Goal: Contribute content: Add original content to the website for others to see

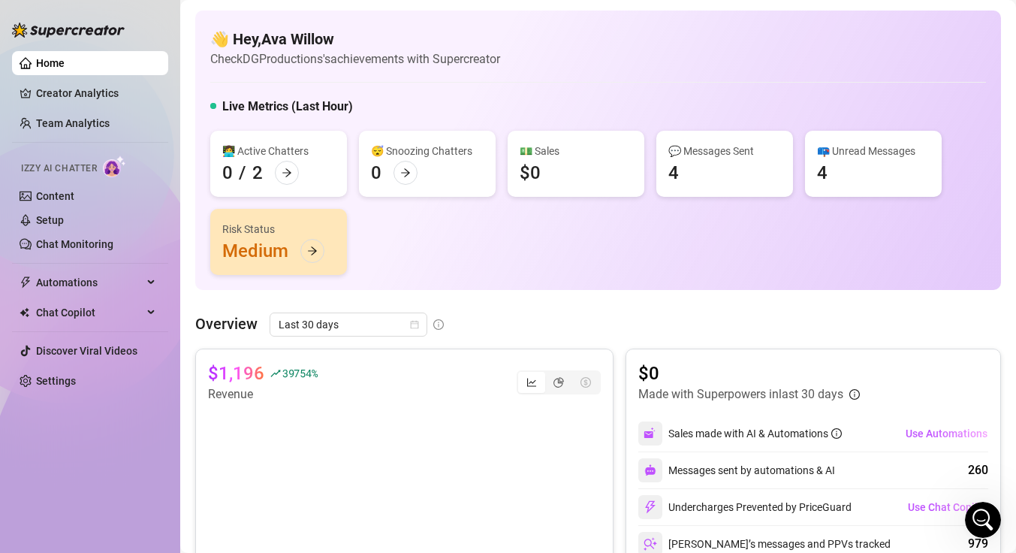
scroll to position [857, 0]
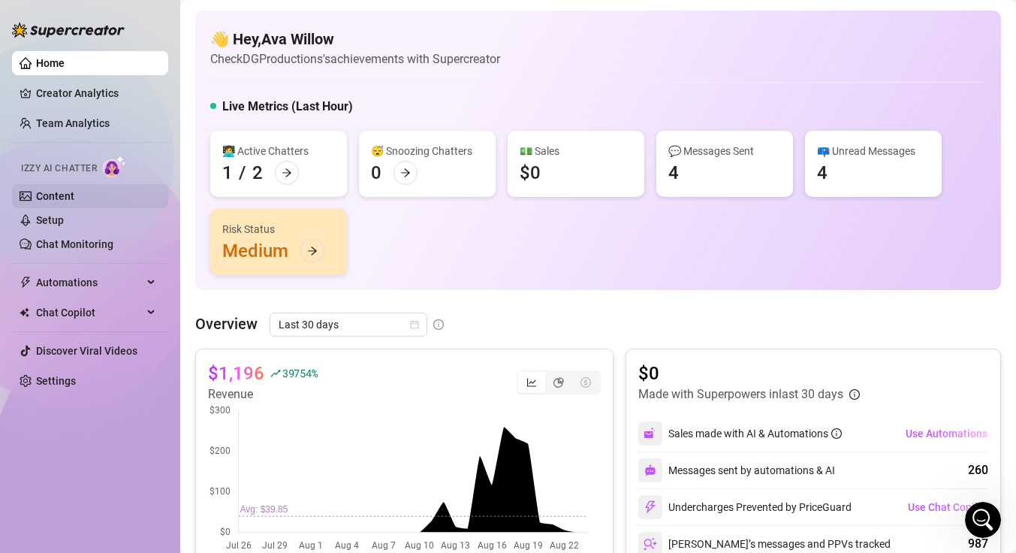
click at [61, 192] on link "Content" at bounding box center [55, 196] width 38 height 12
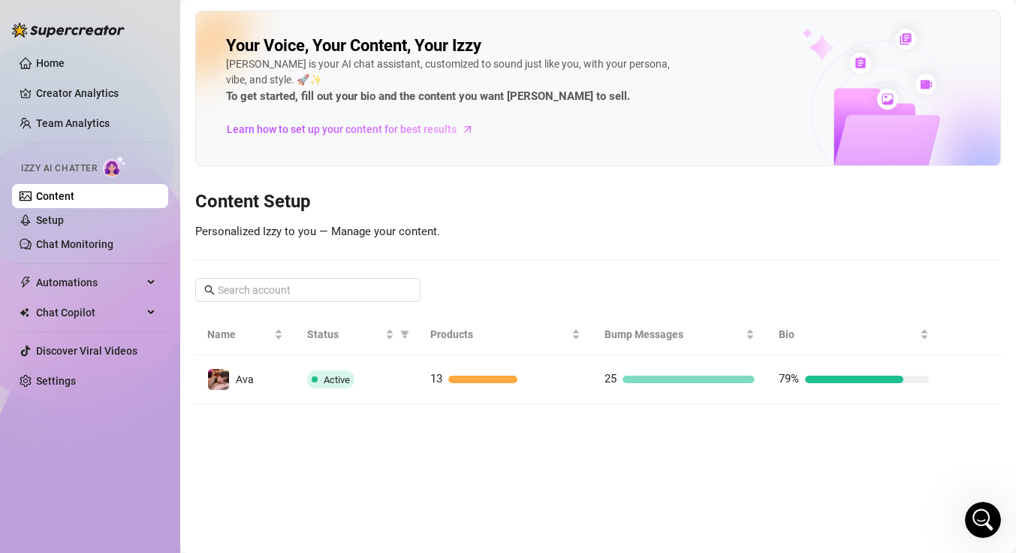
click at [345, 364] on td "Active" at bounding box center [357, 379] width 124 height 49
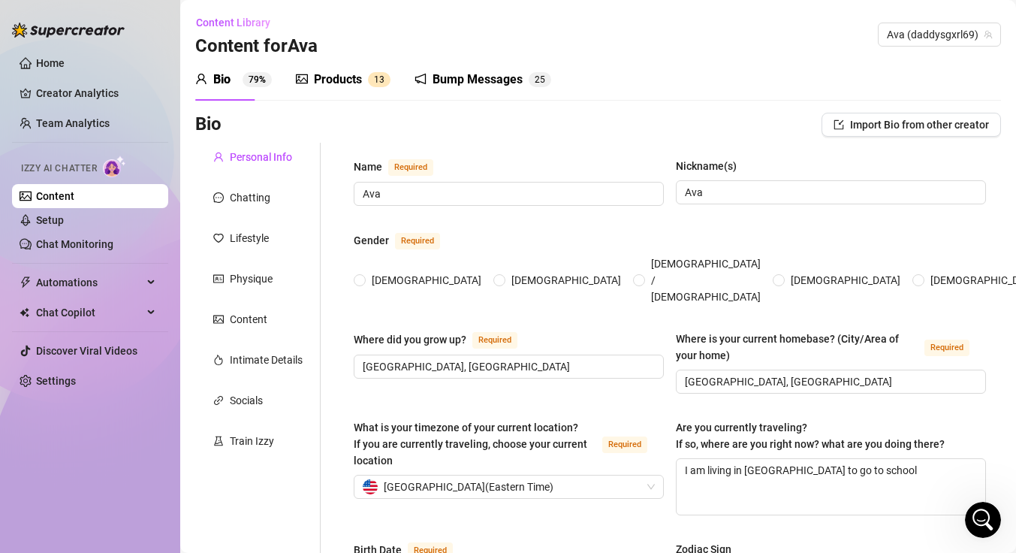
type input "Ava"
type input "[GEOGRAPHIC_DATA], [GEOGRAPHIC_DATA]"
type textarea "I am living in [GEOGRAPHIC_DATA] to go to school"
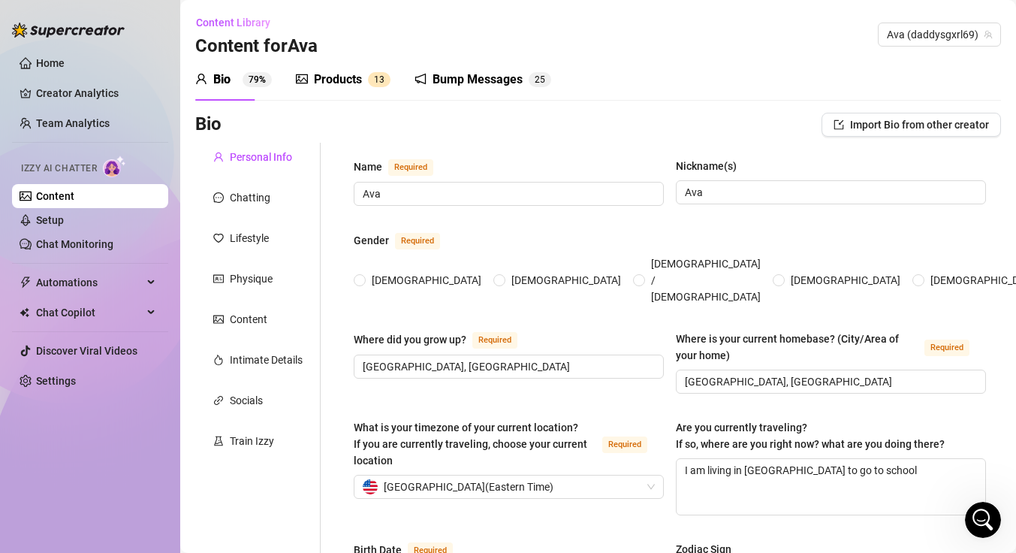
type input "[DEMOGRAPHIC_DATA]"
type input "Open"
type input "I have a turtle named [PERSON_NAME]"
type input "Exotic Dancing"
type textarea "I dream to be successful in art and writing. I want to travel the world and adv…"
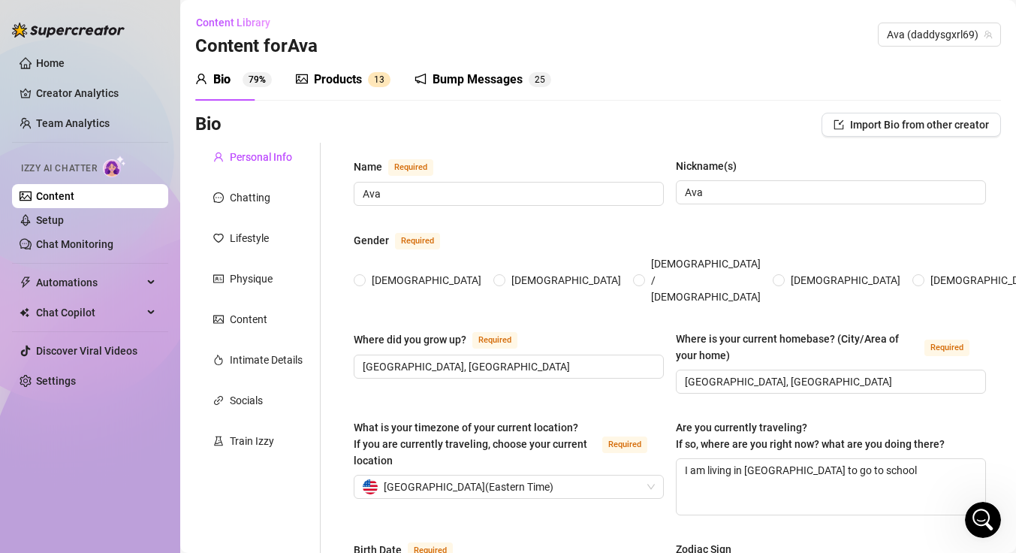
type textarea "I am in school for Fine Arts, focusing mainly on illustrative arts."
radio input "true"
type input "[DATE]"
click at [358, 83] on div "Products" at bounding box center [338, 80] width 48 height 18
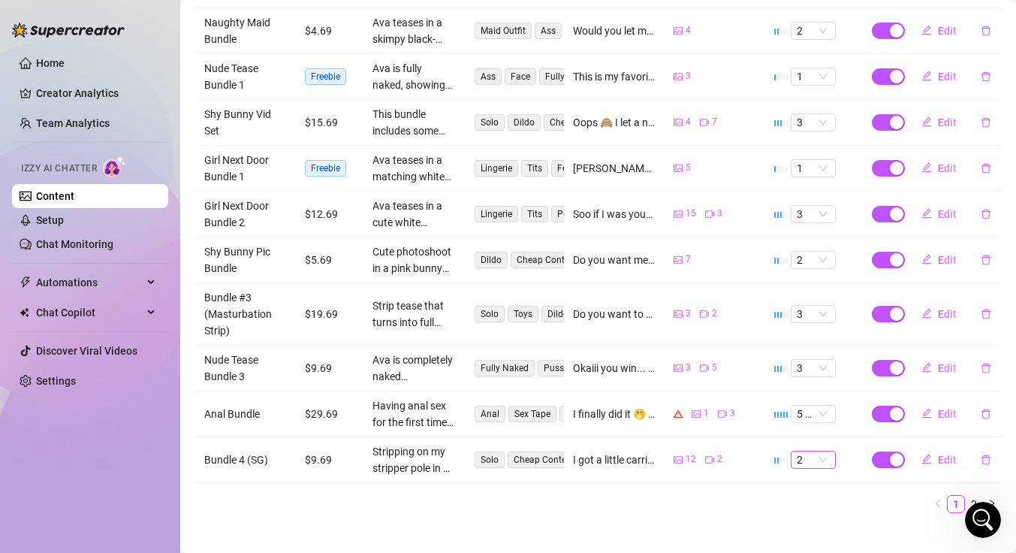
scroll to position [348, 0]
click at [965, 495] on link "2" at bounding box center [973, 503] width 17 height 17
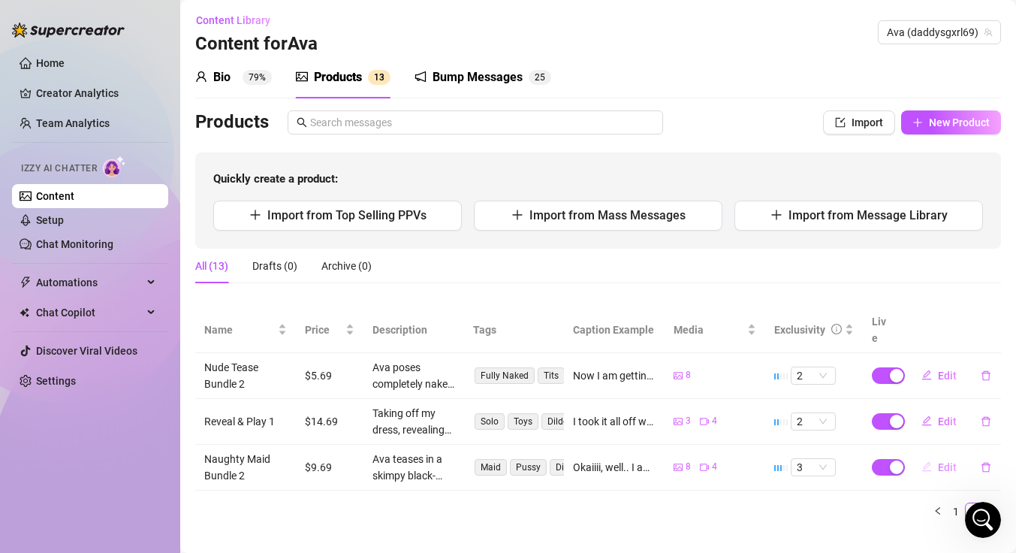
scroll to position [0, 0]
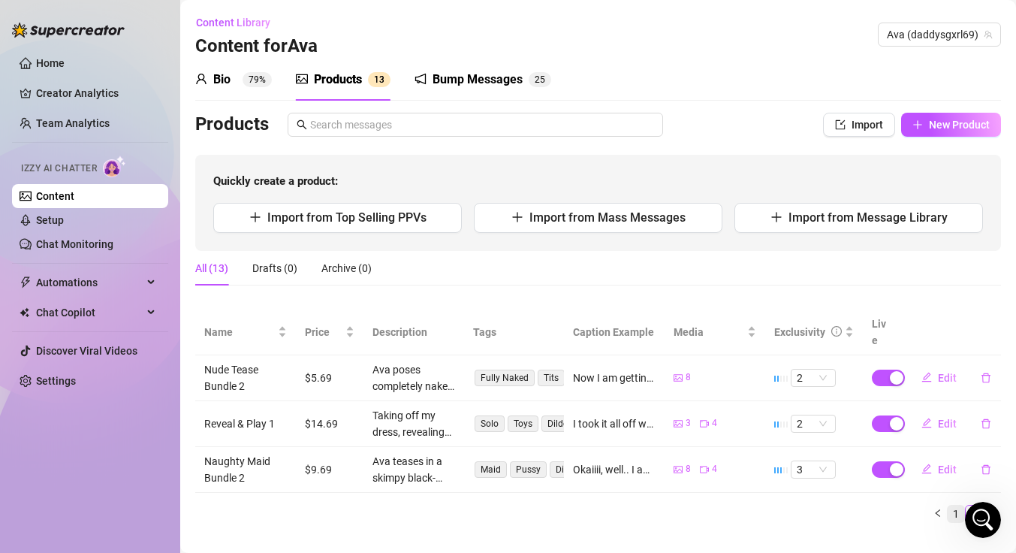
click at [947, 505] on link "1" at bounding box center [955, 513] width 17 height 17
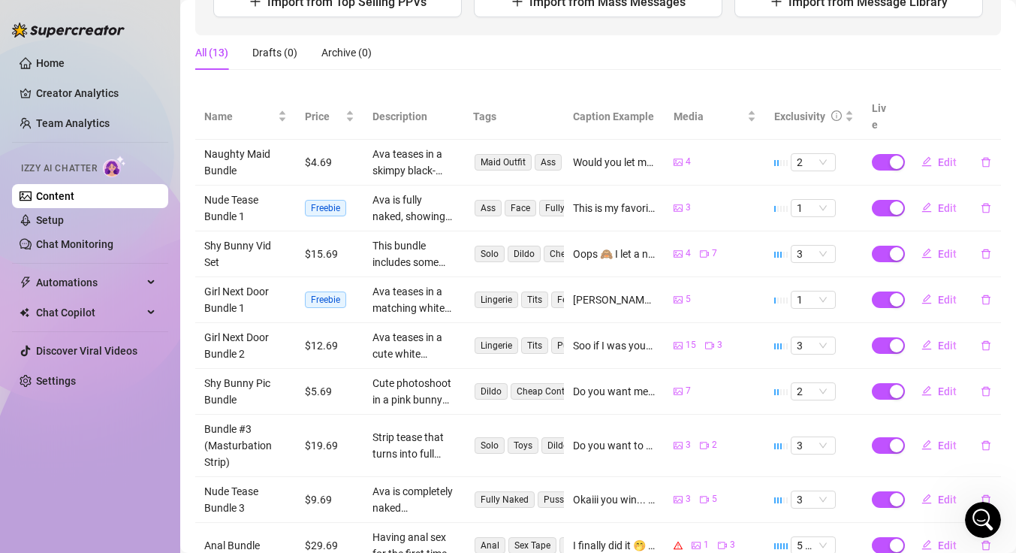
scroll to position [217, 0]
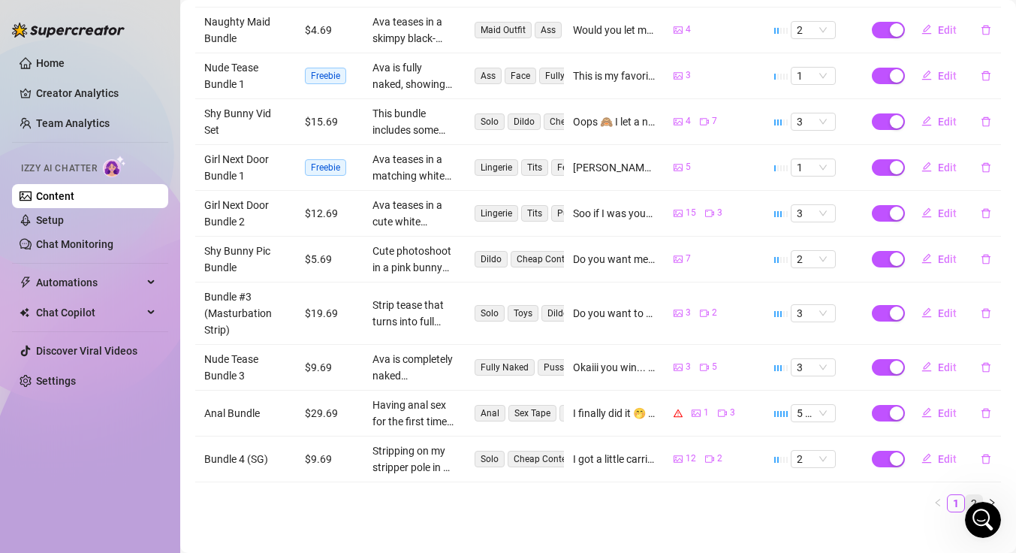
click at [968, 495] on link "2" at bounding box center [973, 503] width 17 height 17
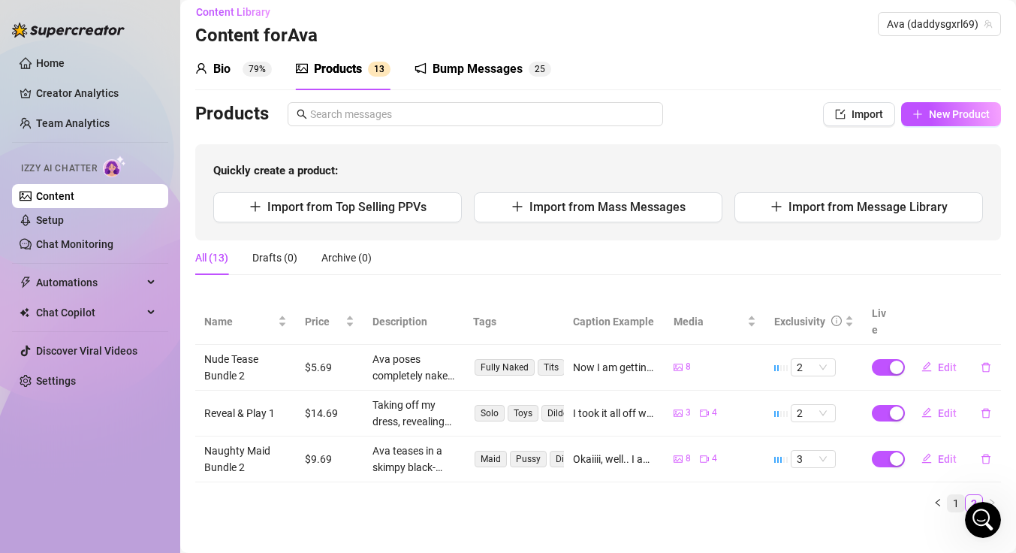
click at [947, 495] on link "1" at bounding box center [955, 503] width 17 height 17
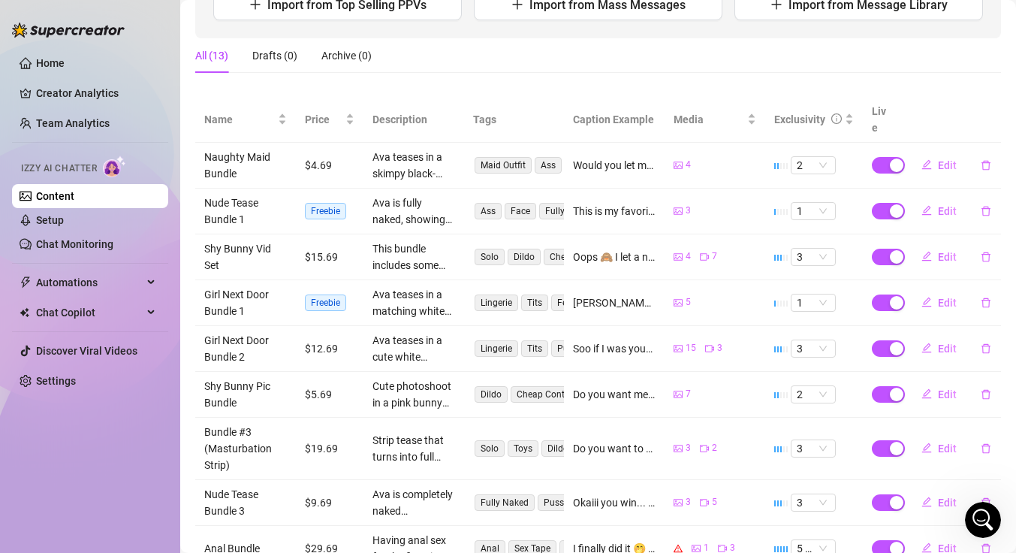
scroll to position [285, 0]
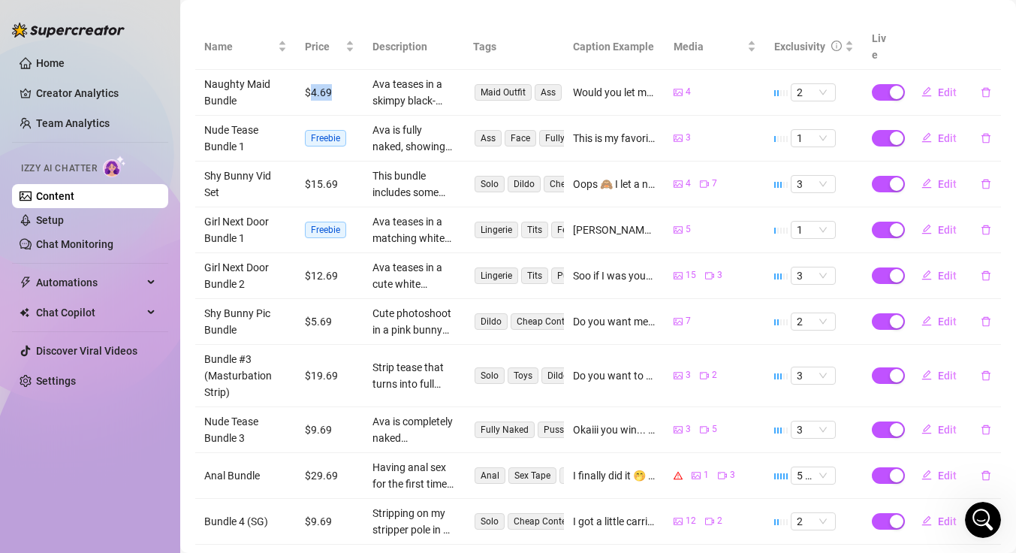
drag, startPoint x: 330, startPoint y: 74, endPoint x: 306, endPoint y: 77, distance: 24.2
click at [306, 77] on td "$4.69" at bounding box center [330, 93] width 68 height 46
drag, startPoint x: 329, startPoint y: 75, endPoint x: 301, endPoint y: 74, distance: 27.8
click at [301, 74] on td "$4.69" at bounding box center [330, 93] width 68 height 46
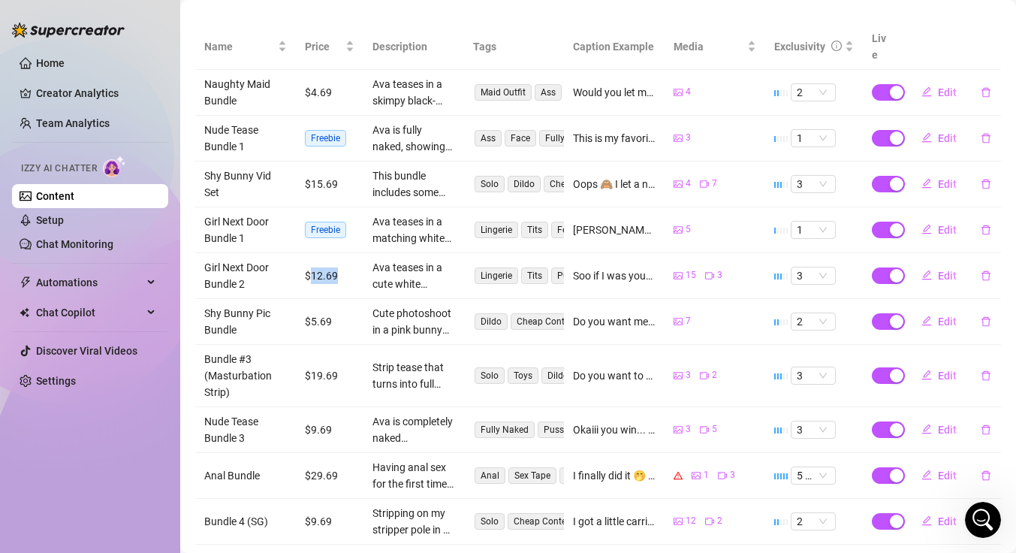
drag, startPoint x: 339, startPoint y: 264, endPoint x: 306, endPoint y: 261, distance: 32.4
click at [306, 261] on td "$12.69" at bounding box center [330, 276] width 68 height 46
drag, startPoint x: 342, startPoint y: 359, endPoint x: 303, endPoint y: 363, distance: 39.2
click at [303, 363] on td "$19.69" at bounding box center [330, 376] width 68 height 62
click at [564, 363] on td "Do you want to masturbate with me?? I was feeling a little naughty and really n…" at bounding box center [614, 376] width 101 height 62
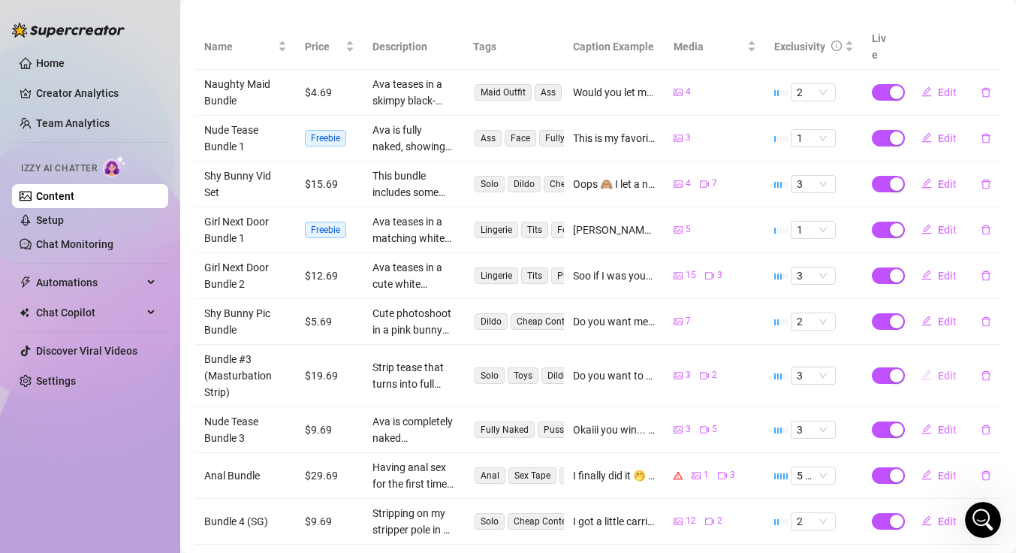
click at [938, 369] on span "Edit" at bounding box center [947, 375] width 19 height 12
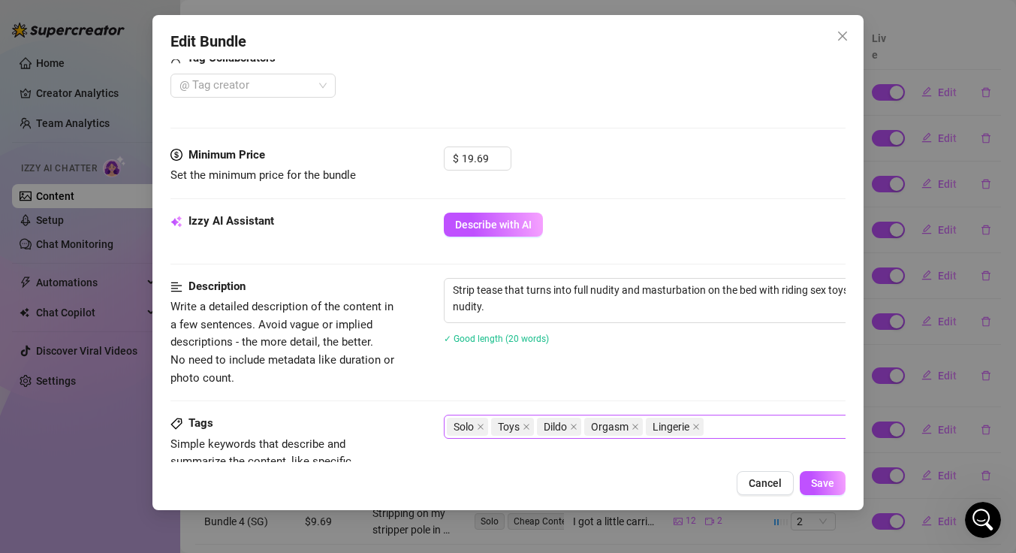
scroll to position [460, 0]
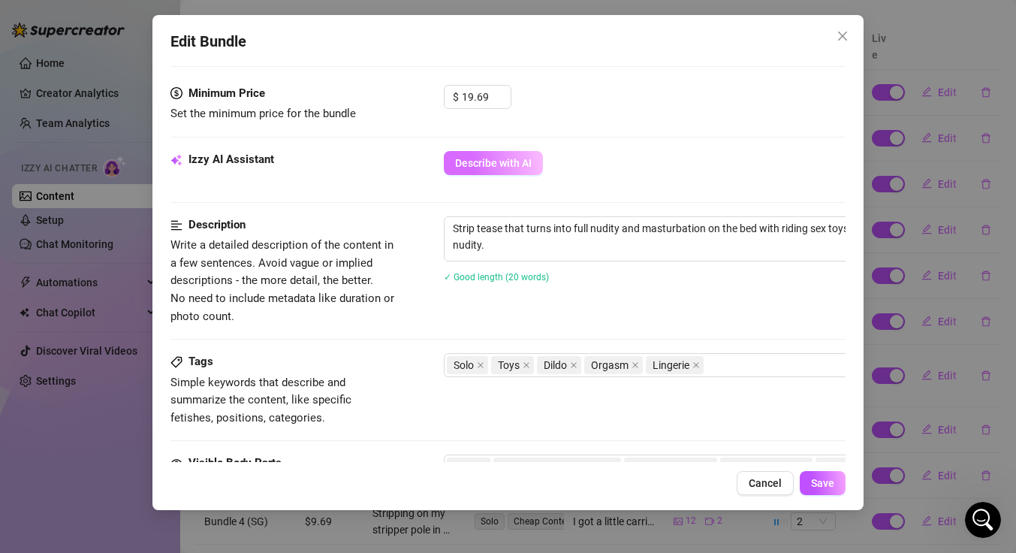
click at [487, 158] on span "Describe with AI" at bounding box center [493, 163] width 77 height 12
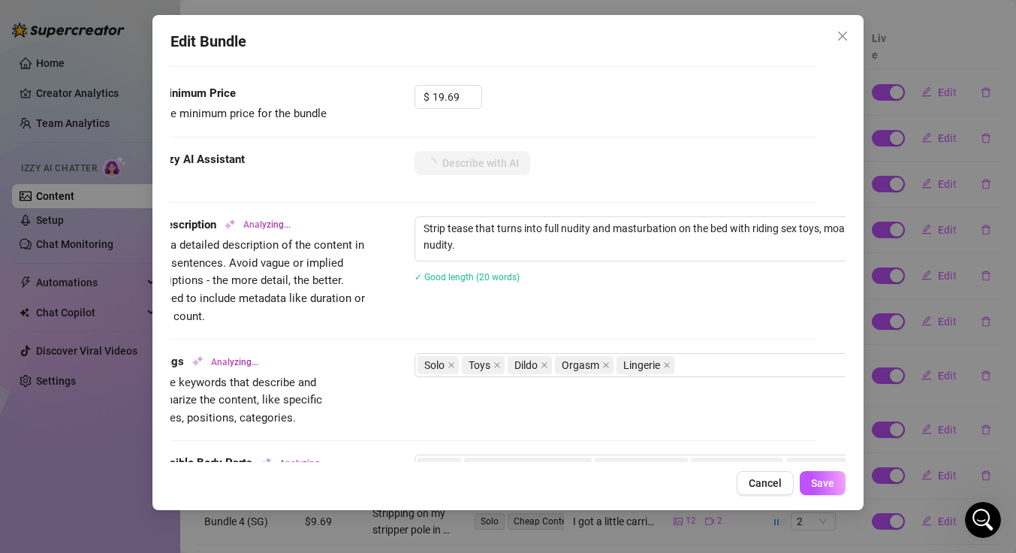
type textarea "Ava"
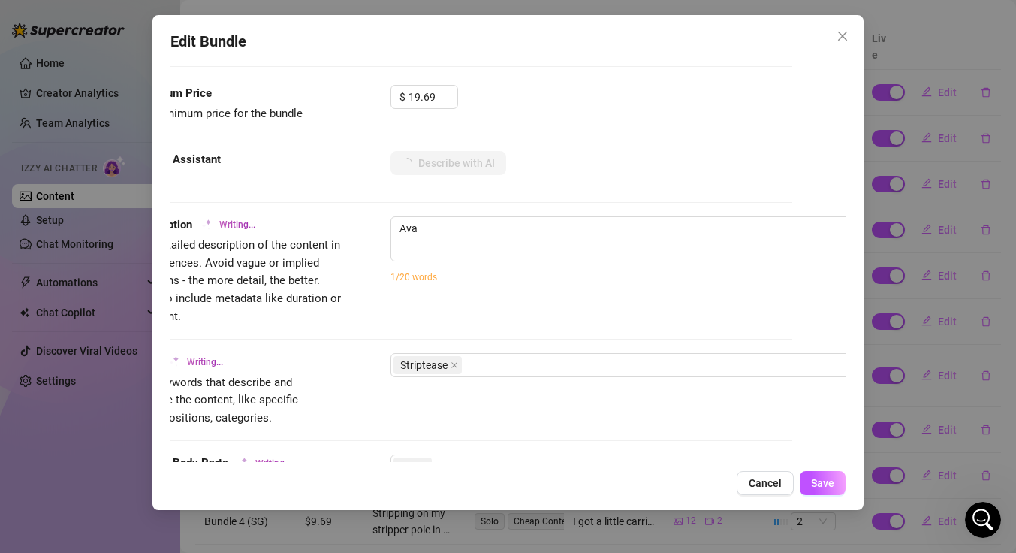
type textarea "Ava starts"
type textarea "Ava starts in"
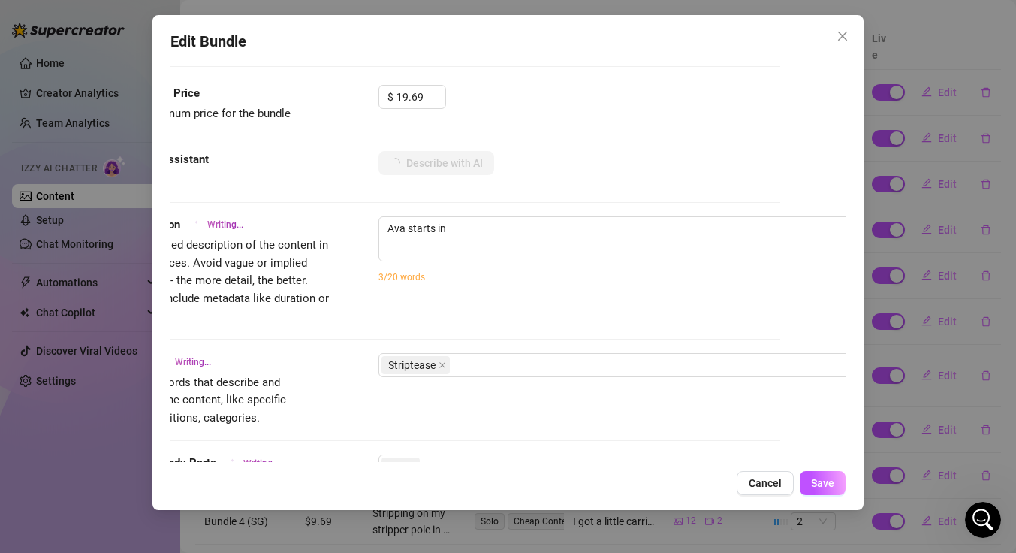
type textarea "Ava starts in a"
type textarea "Ava starts in a tight"
type textarea "Ava starts in a tight white"
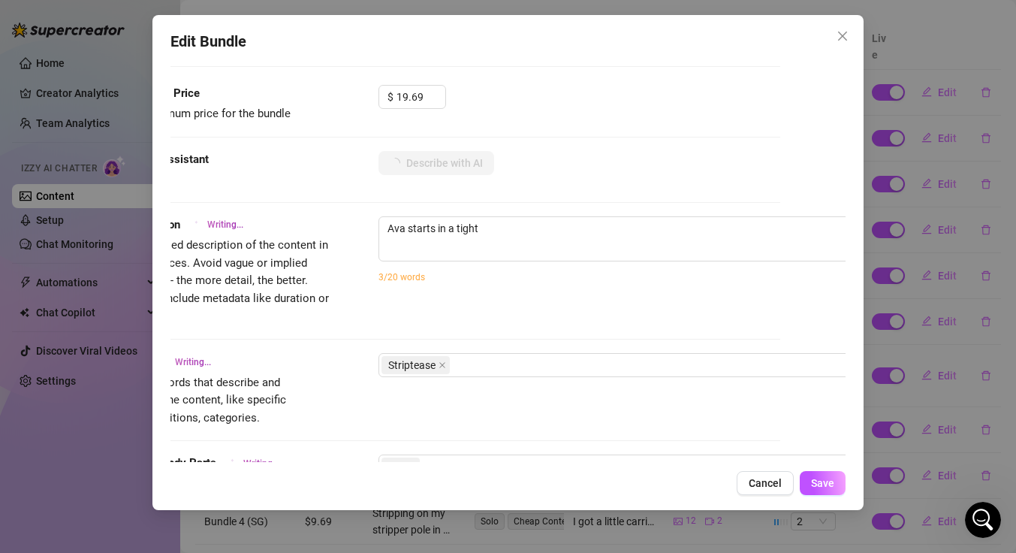
type textarea "Ava starts in a tight white"
type textarea "Ava starts in a tight white tank"
type textarea "Ava starts in a tight white tank top"
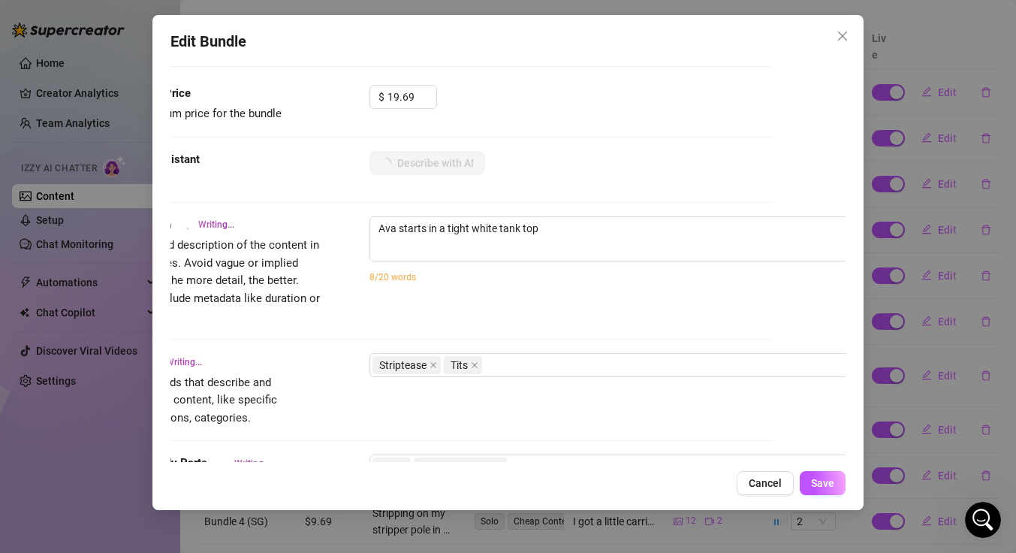
type textarea "Ava starts in a tight white tank top and"
type textarea "Ava starts in a tight white tank top and short"
type textarea "Ava starts in a tight white tank top and short pink"
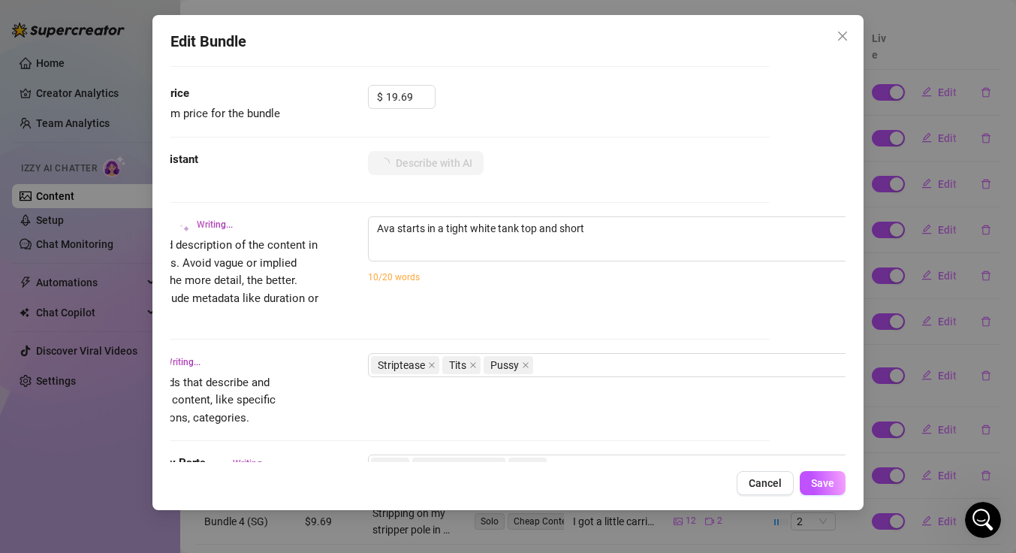
type textarea "Ava starts in a tight white tank top and short pink"
type textarea "Ava starts in a tight white tank top and short pink gym"
type textarea "Ava starts in a tight white tank top and short pink gym shorts,"
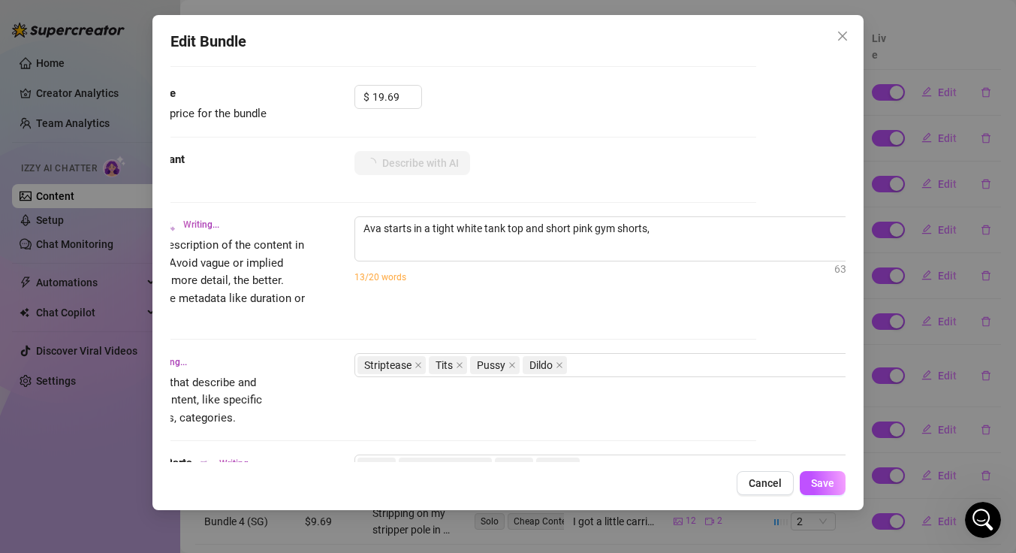
type textarea "Ava starts in a tight white tank top and short pink gym shorts, teasing"
type textarea "Ava starts in a tight white tank top and short pink gym shorts, teasing and"
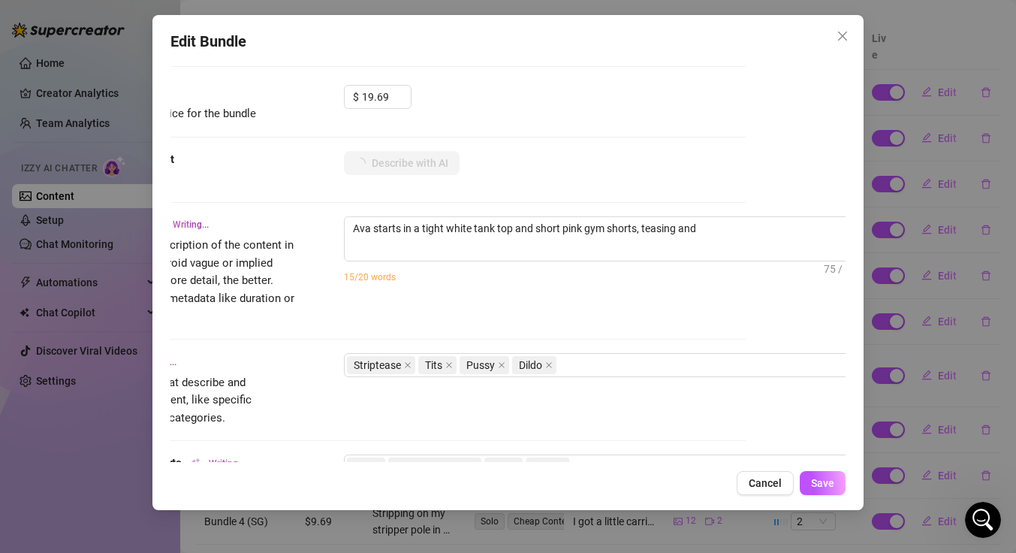
type textarea "Ava starts in a tight white tank top and short pink gym shorts, teasing and pul…"
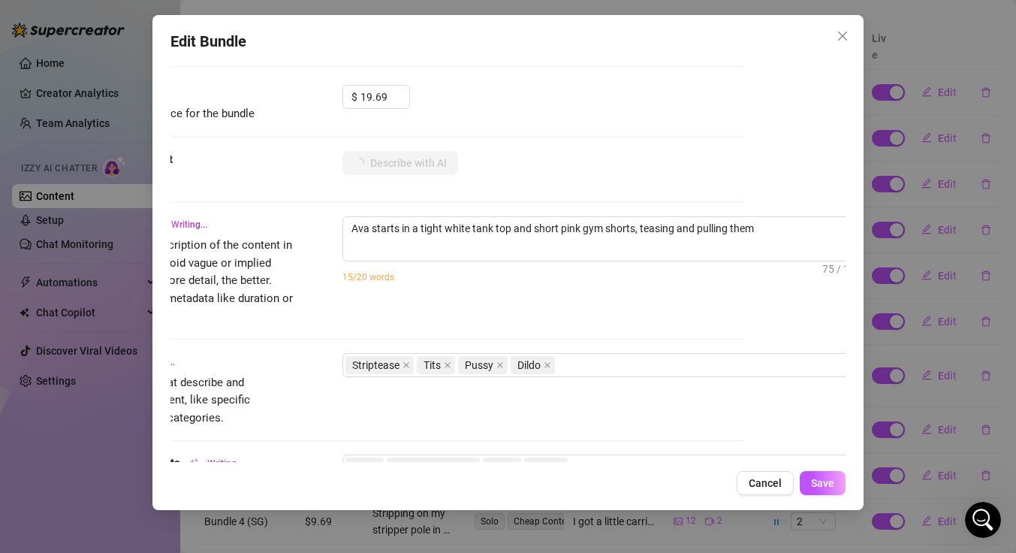
type textarea "Ava starts in a tight white tank top and short pink gym shorts, teasing and pul…"
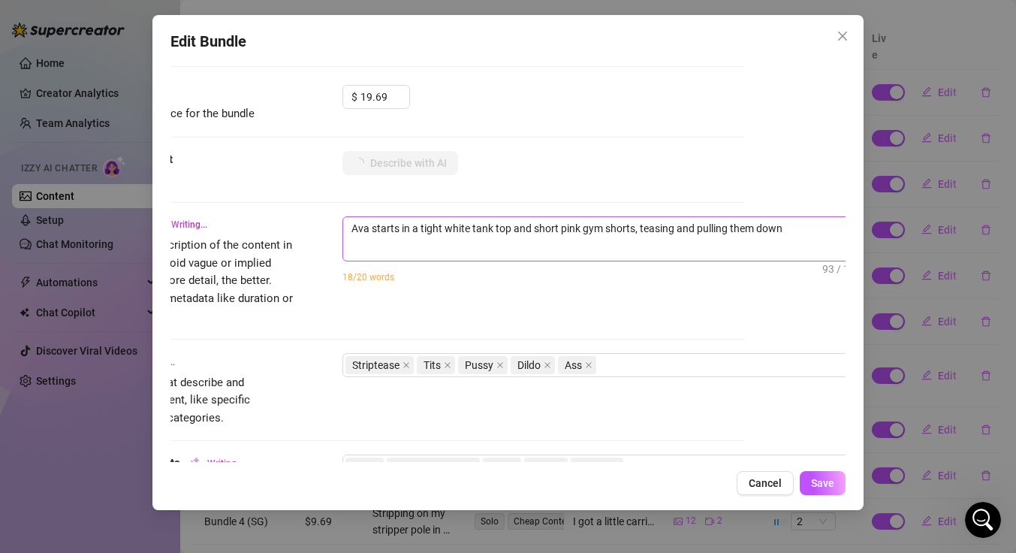
type textarea "Ava starts in a tight white tank top and short pink gym shorts, teasing and pul…"
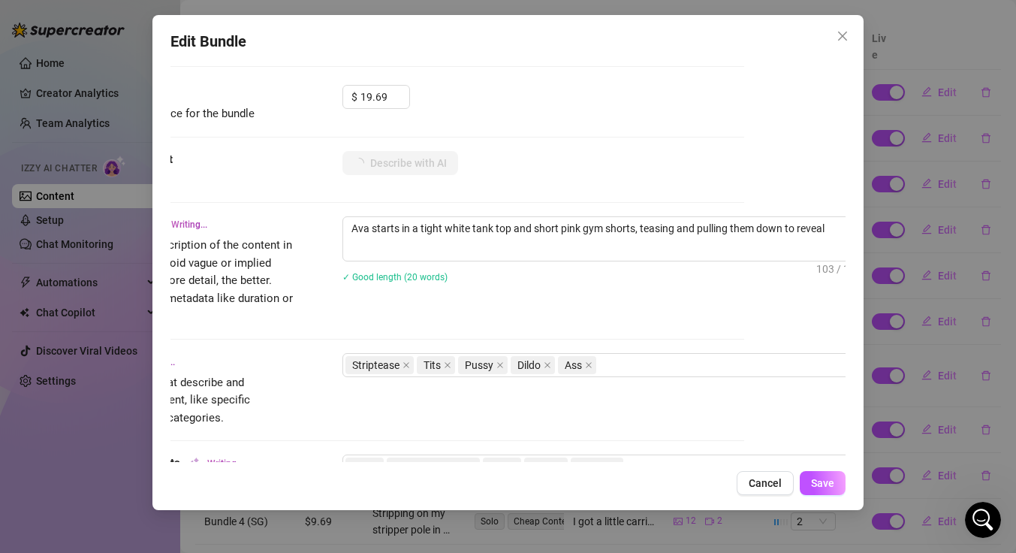
type textarea "Ava starts in a tight white tank top and short pink gym shorts, teasing and pul…"
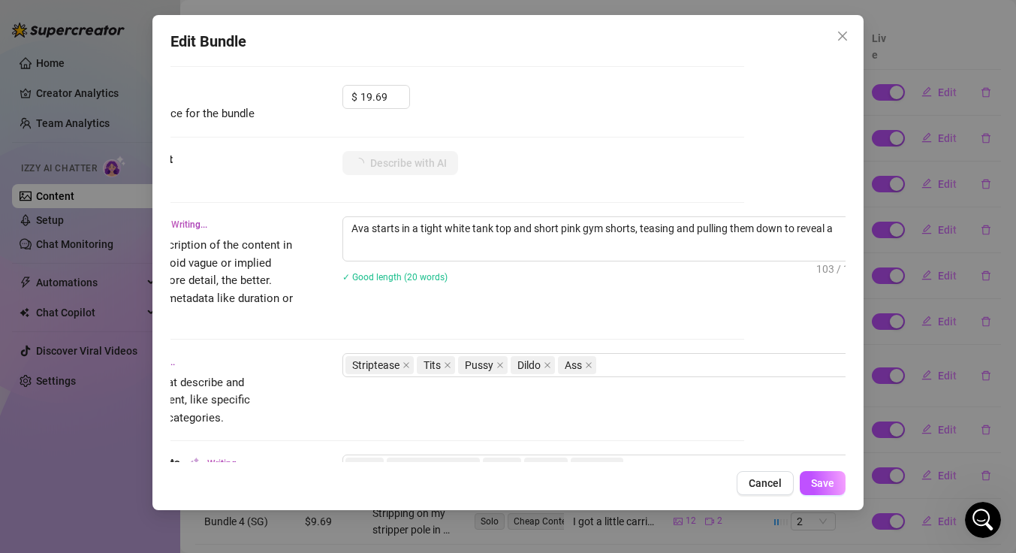
type textarea "Ava starts in a tight white tank top and short pink gym shorts, teasing and pul…"
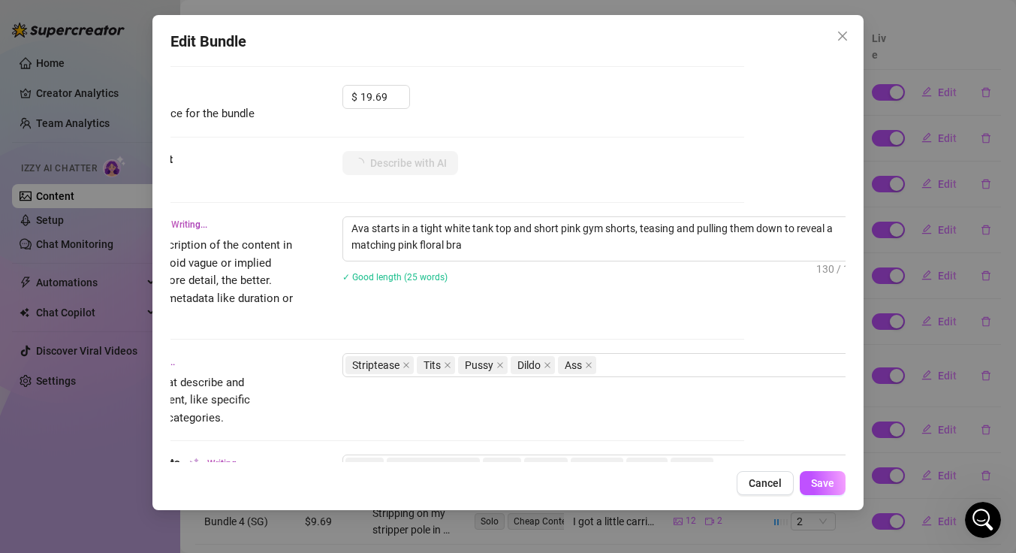
type textarea "Ava starts in a tight white tank top and short pink gym shorts, teasing and pul…"
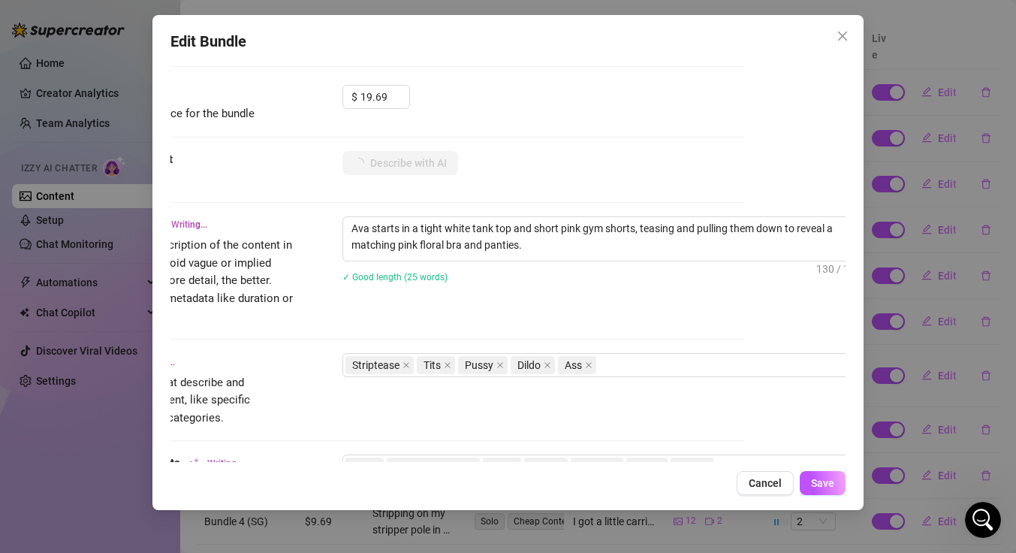
type textarea "Ava starts in a tight white tank top and short pink gym shorts, teasing and pul…"
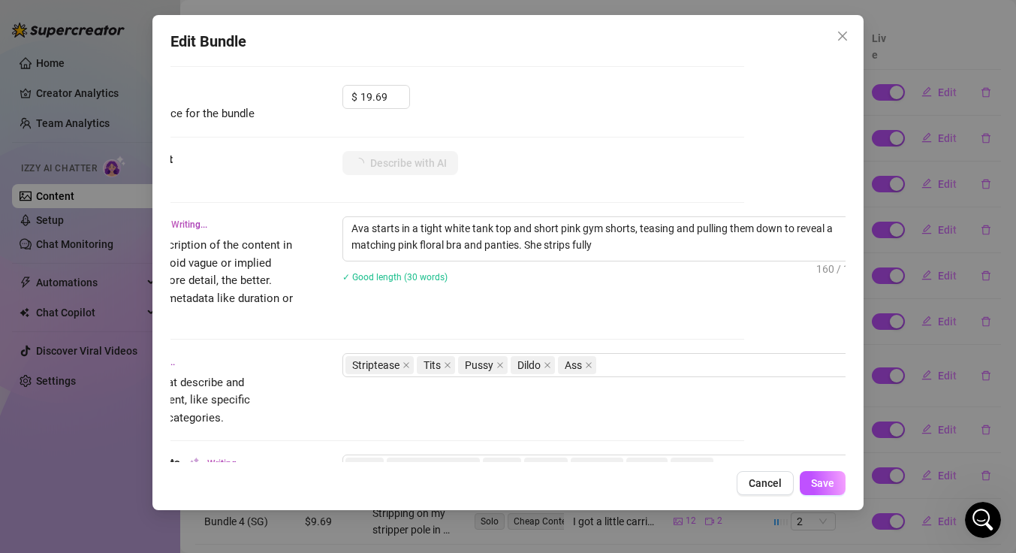
type textarea "Ava starts in a tight white tank top and short pink gym shorts, teasing and pul…"
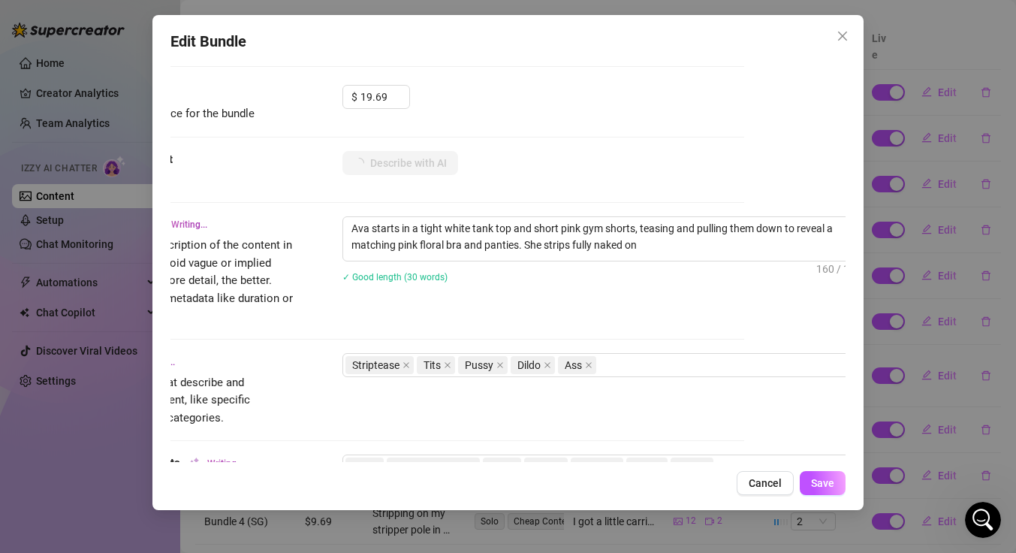
type textarea "Ava starts in a tight white tank top and short pink gym shorts, teasing and pul…"
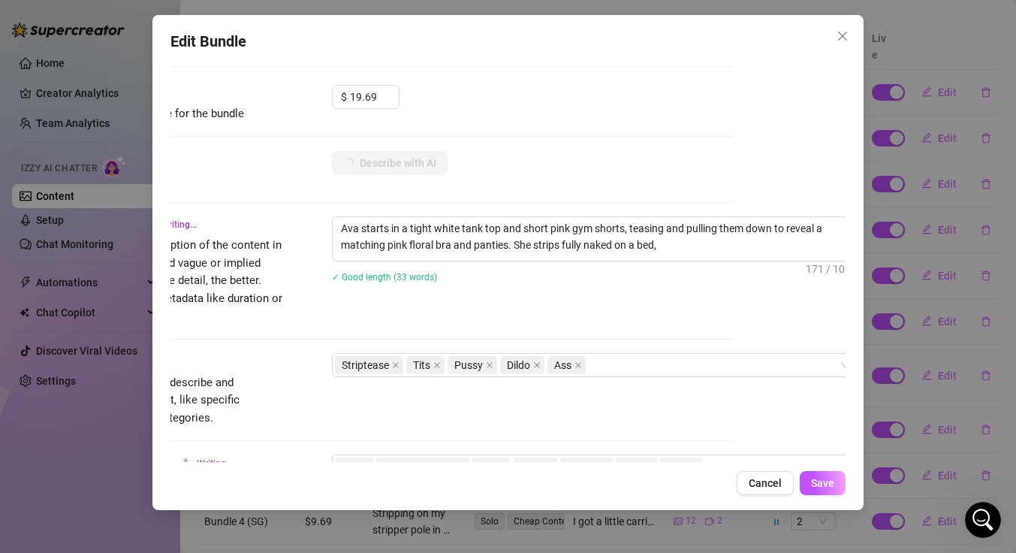
type textarea "Ava starts in a tight white tank top and short pink gym shorts, teasing and pul…"
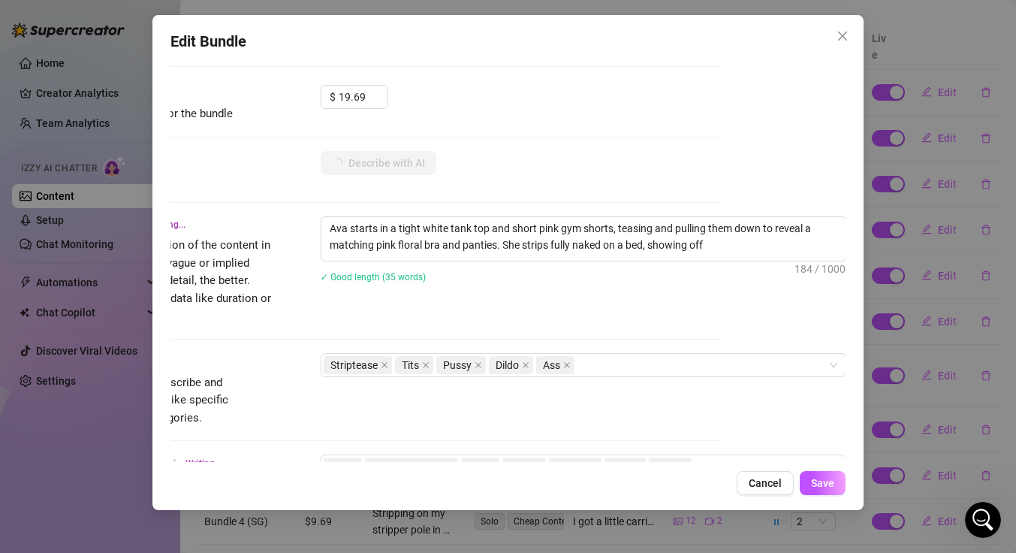
type textarea "Ava starts in a tight white tank top and short pink gym shorts, teasing and pul…"
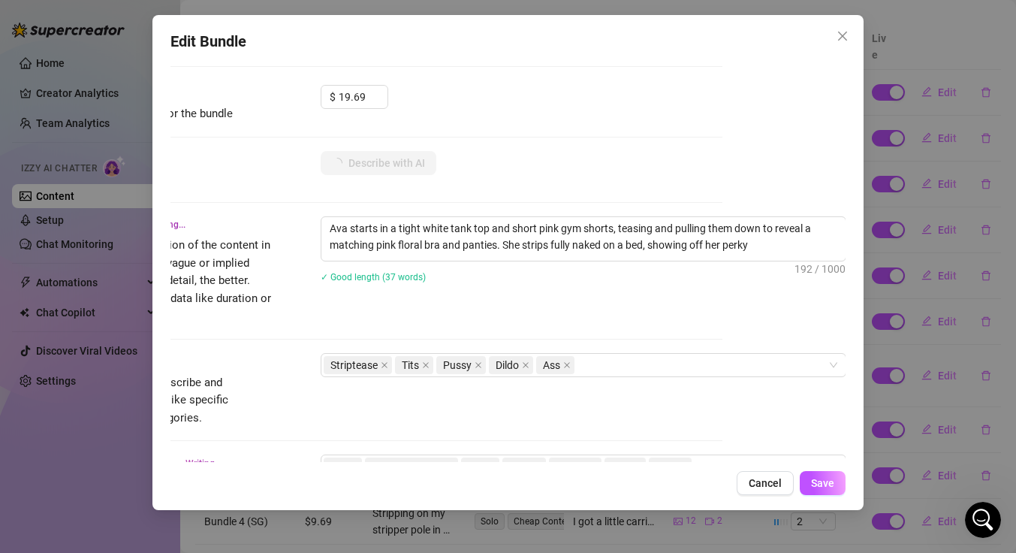
type textarea "Ava starts in a tight white tank top and short pink gym shorts, teasing and pul…"
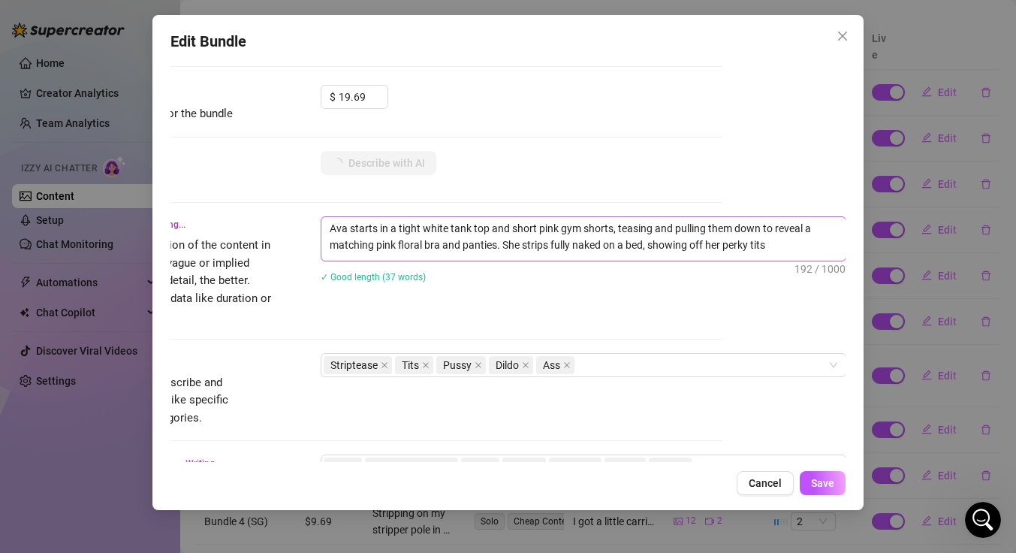
type textarea "Ava starts in a tight white tank top and short pink gym shorts, teasing and pul…"
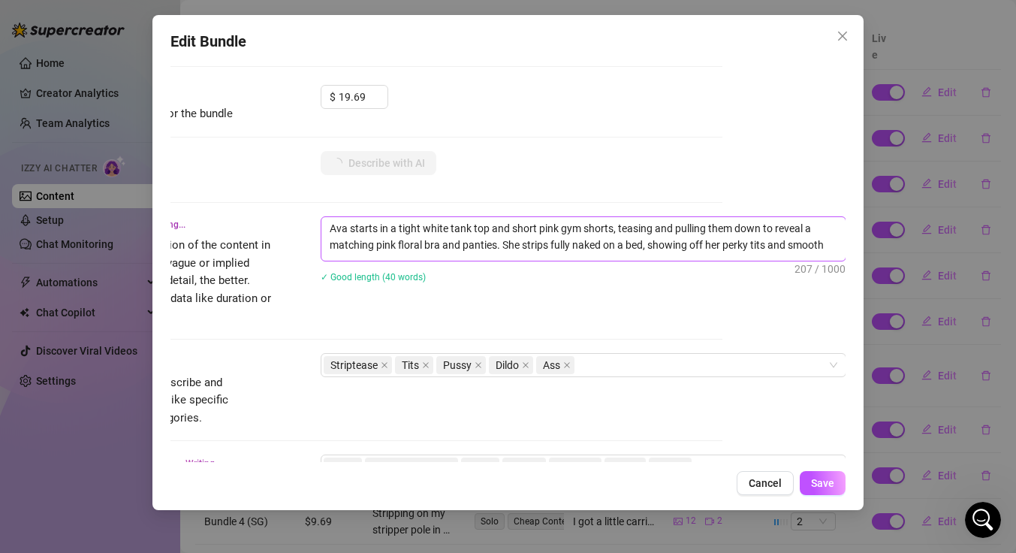
type textarea "Ava starts in a tight white tank top and short pink gym shorts, teasing and pul…"
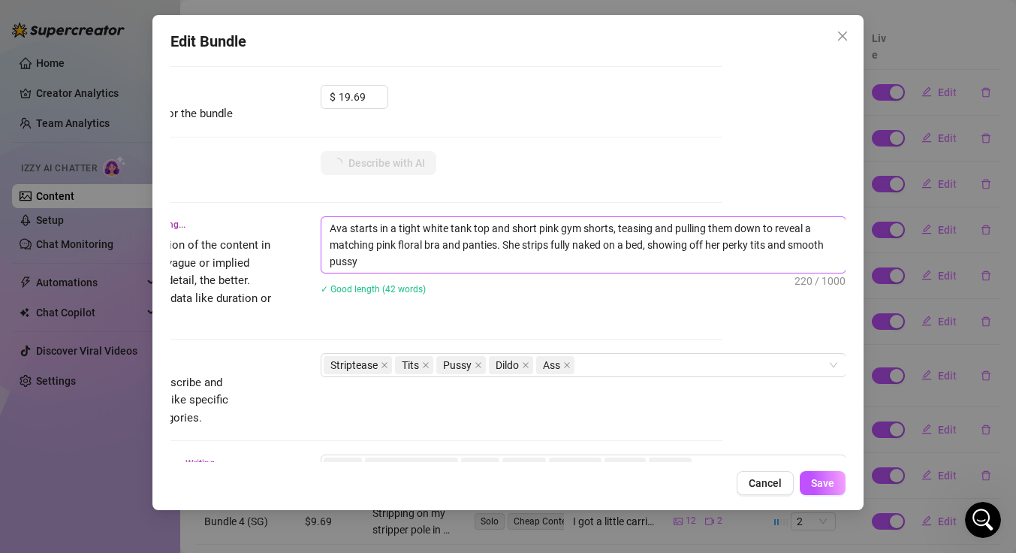
type textarea "Ava starts in a tight white tank top and short pink gym shorts, teasing and pul…"
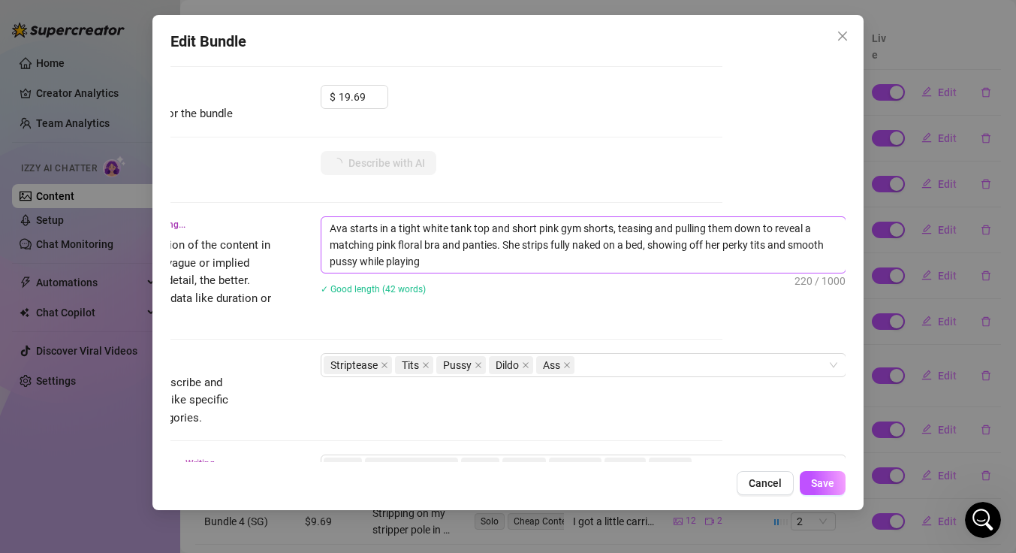
type textarea "Ava starts in a tight white tank top and short pink gym shorts, teasing and pul…"
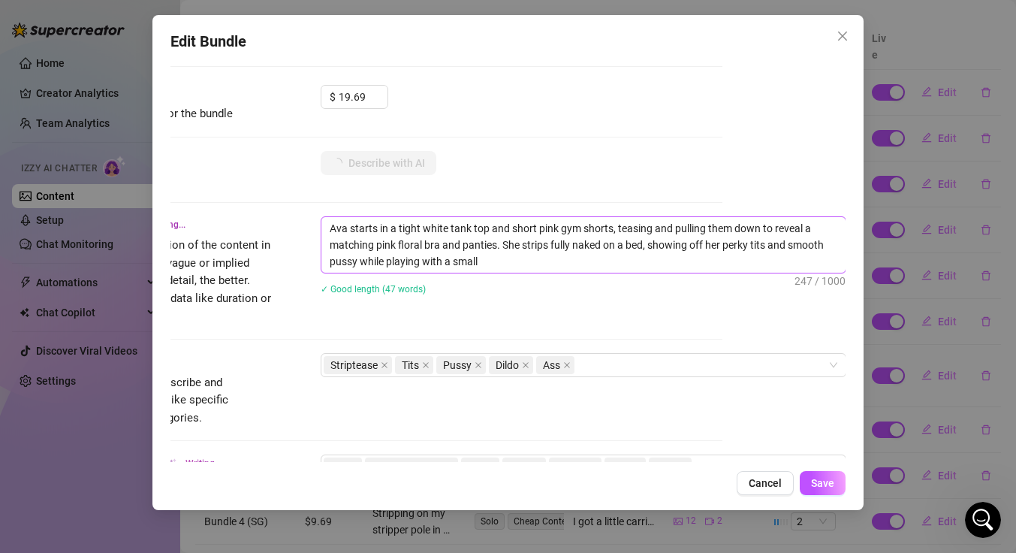
type textarea "Ava starts in a tight white tank top and short pink gym shorts, teasing and pul…"
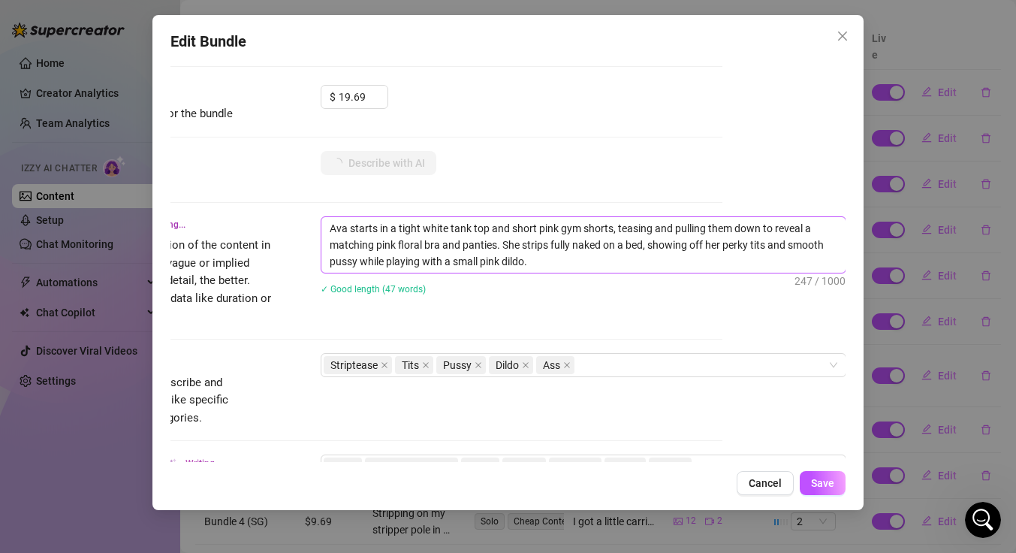
type textarea "Ava starts in a tight white tank top and short pink gym shorts, teasing and pul…"
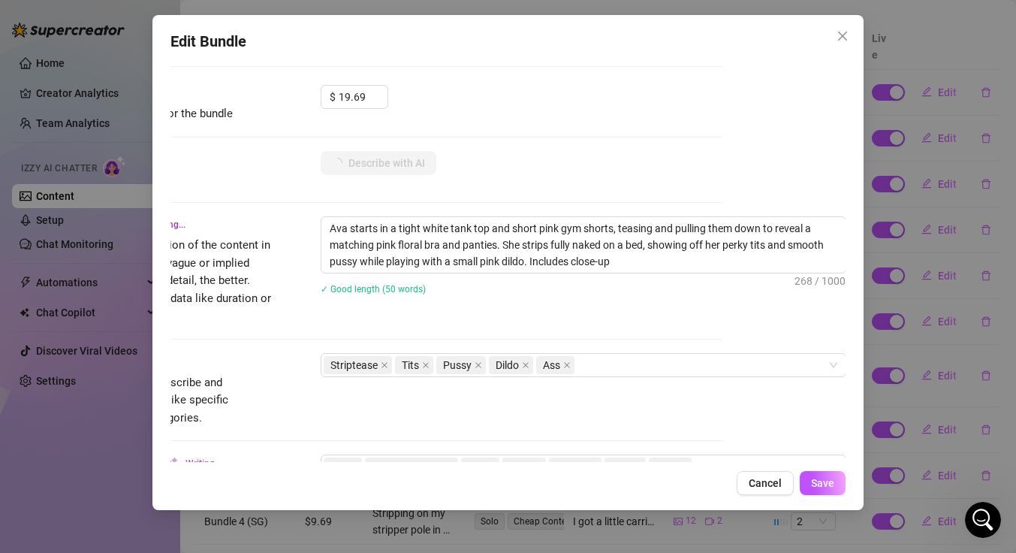
type textarea "Ava starts in a tight white tank top and short pink gym shorts, teasing and pul…"
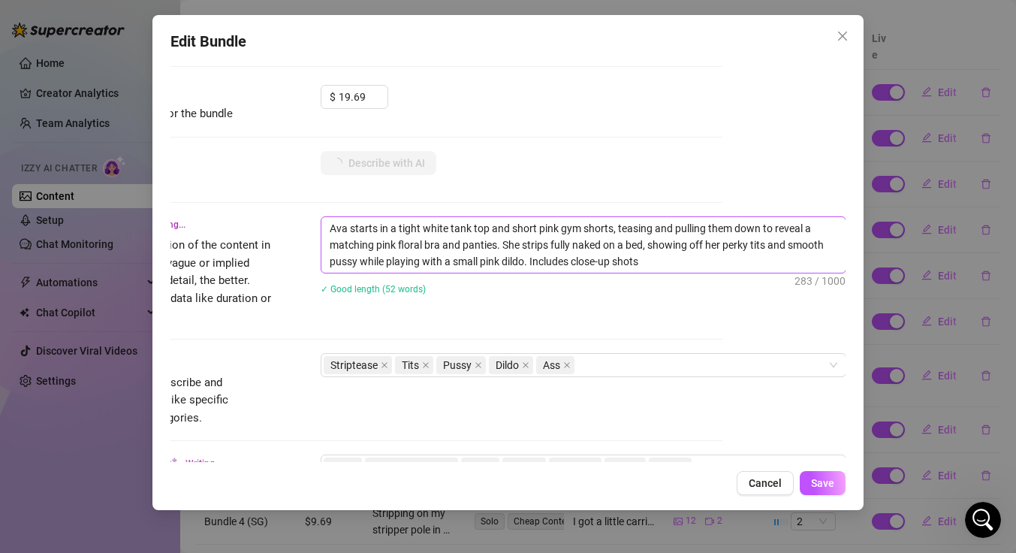
type textarea "Ava starts in a tight white tank top and short pink gym shorts, teasing and pul…"
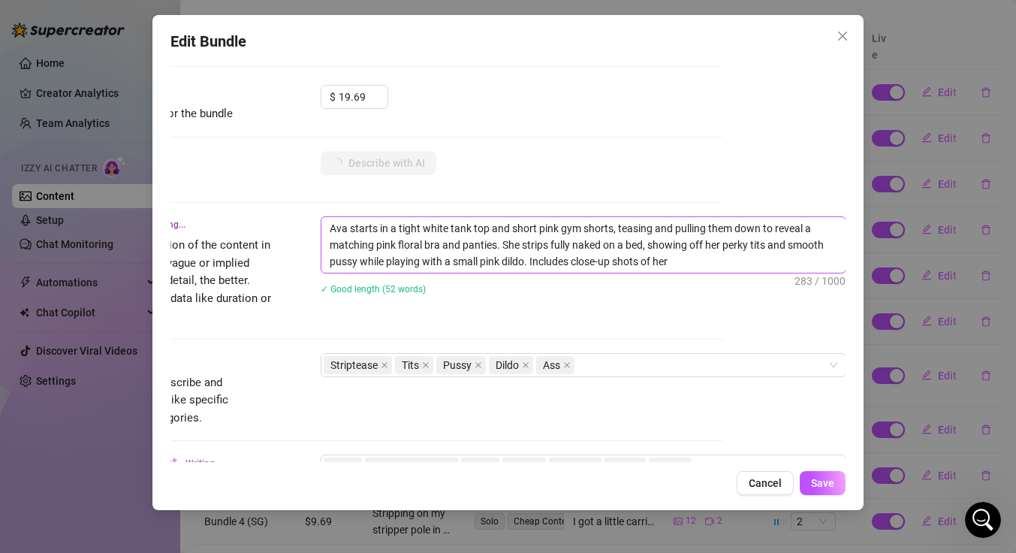
type textarea "Ava starts in a tight white tank top and short pink gym shorts, teasing and pul…"
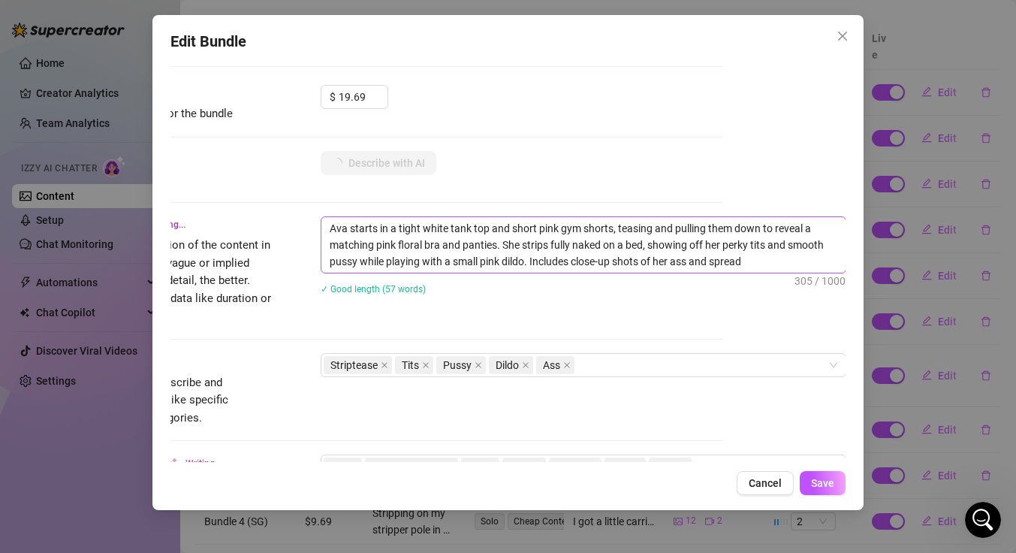
type textarea "Ava starts in a tight white tank top and short pink gym shorts, teasing and pul…"
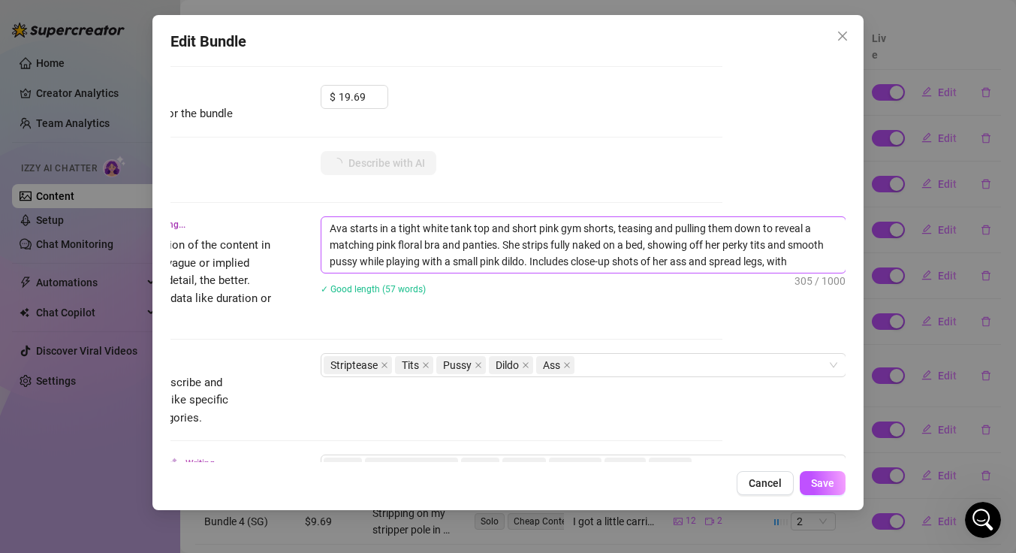
type textarea "Ava starts in a tight white tank top and short pink gym shorts, teasing and pul…"
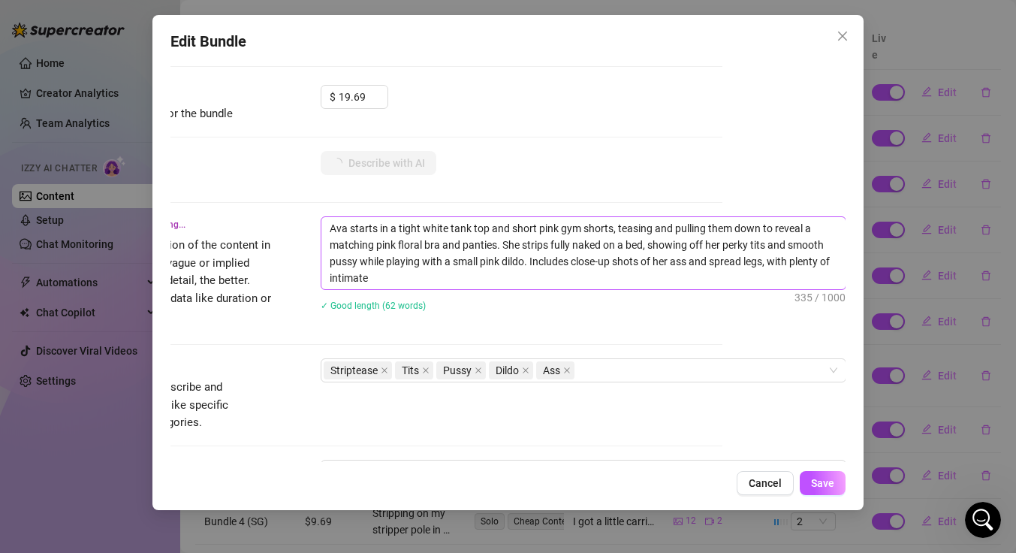
type textarea "Ava starts in a tight white tank top and short pink gym shorts, teasing and pul…"
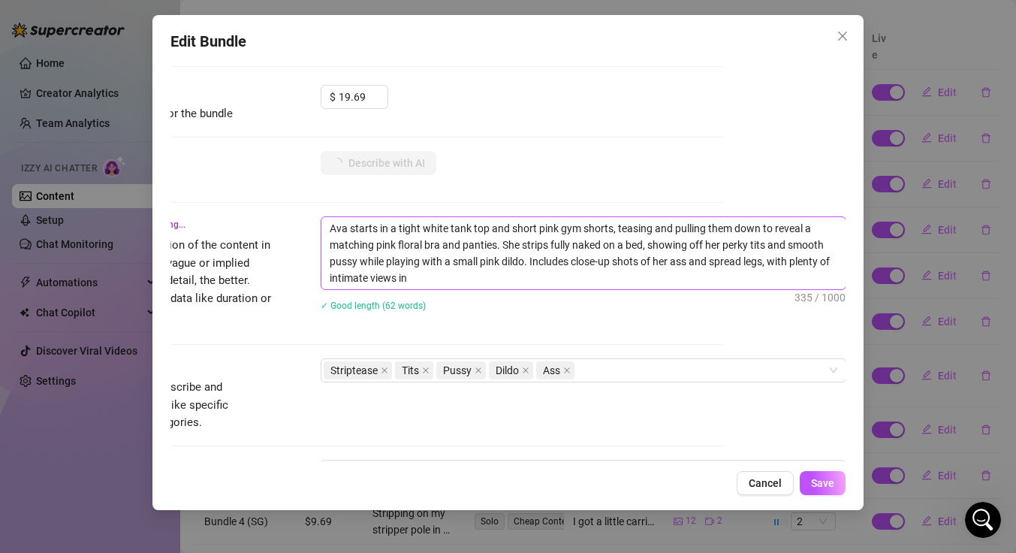
type textarea "Ava starts in a tight white tank top and short pink gym shorts, teasing and pul…"
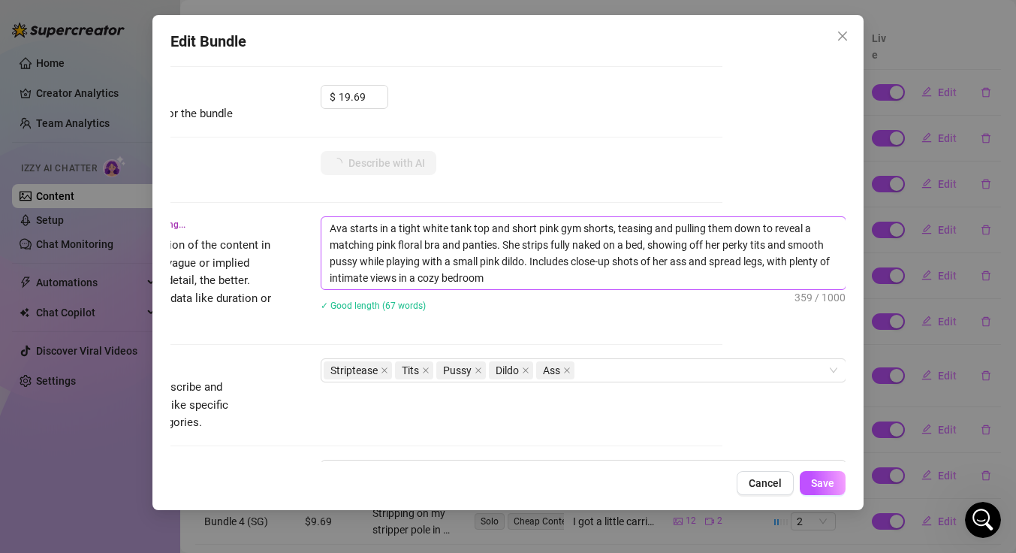
type textarea "Ava starts in a tight white tank top and short pink gym shorts, teasing and pul…"
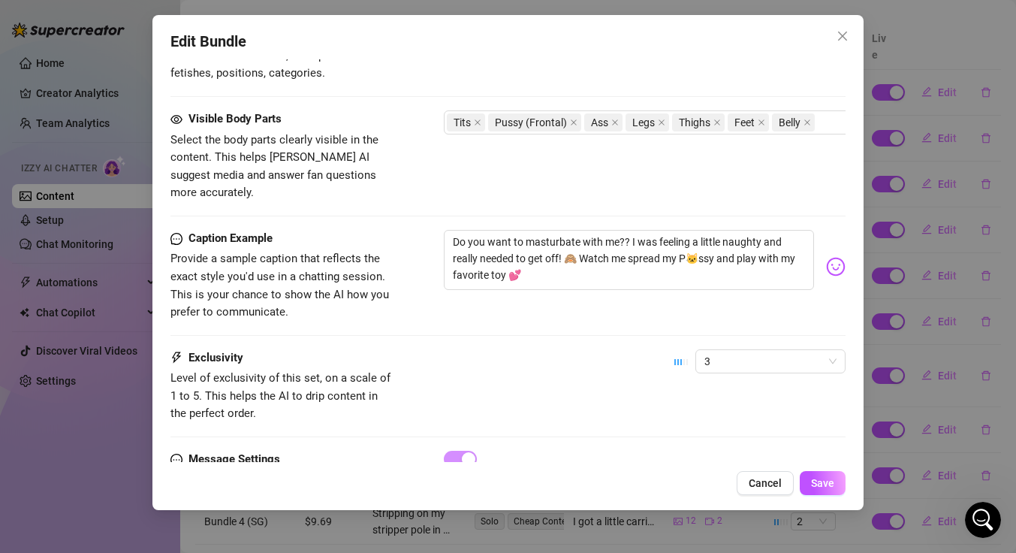
scroll to position [875, 0]
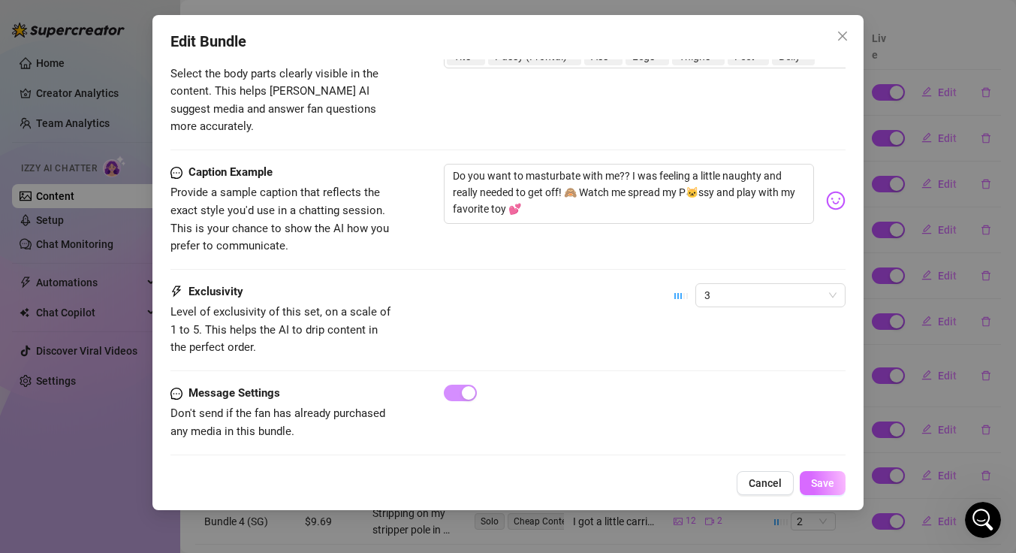
click at [822, 486] on span "Save" at bounding box center [822, 483] width 23 height 12
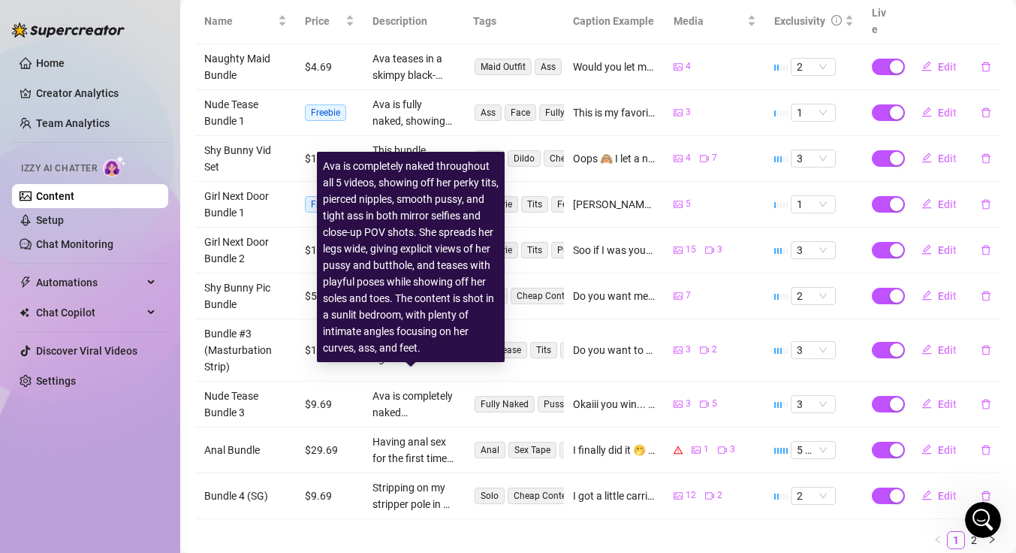
scroll to position [348, 0]
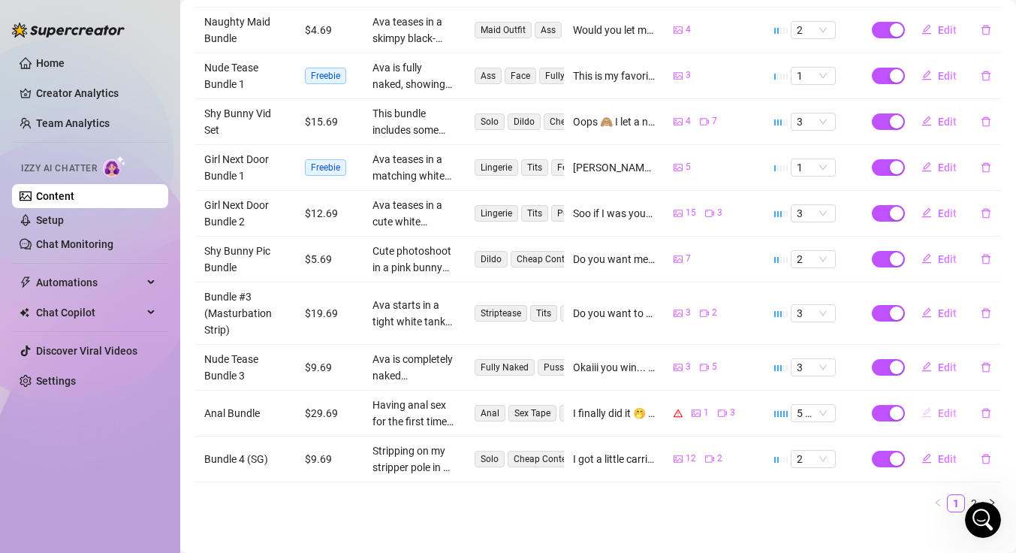
click at [938, 407] on span "Edit" at bounding box center [947, 413] width 19 height 12
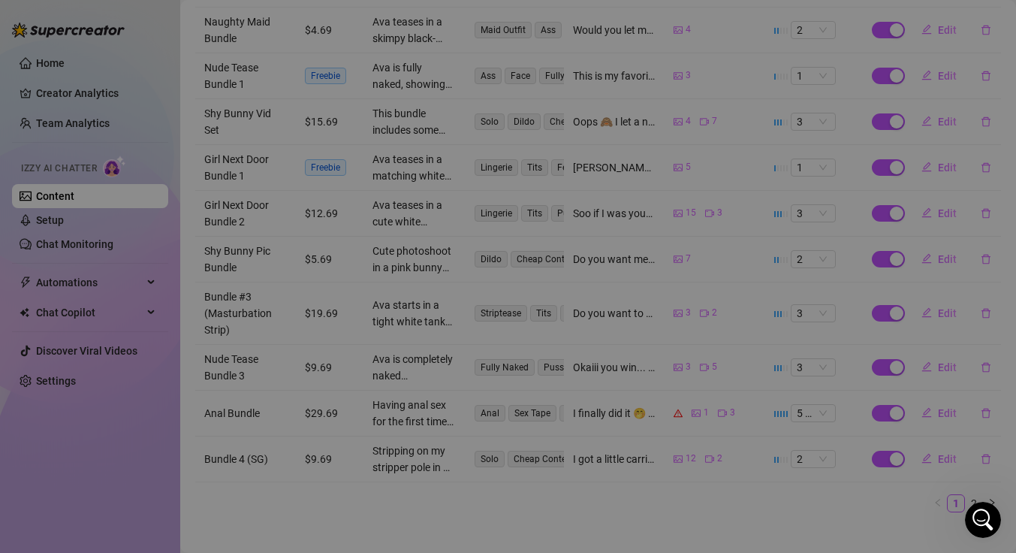
type textarea "I finally did it 🤭 after a few weeks of training and working up to it.. 🍑 Watch…"
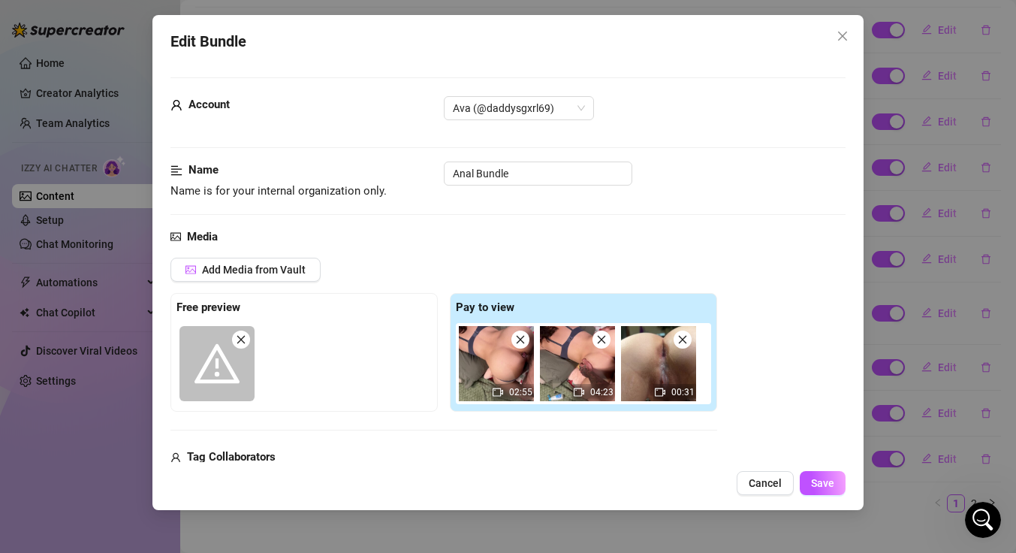
click at [240, 340] on icon "close" at bounding box center [241, 339] width 11 height 11
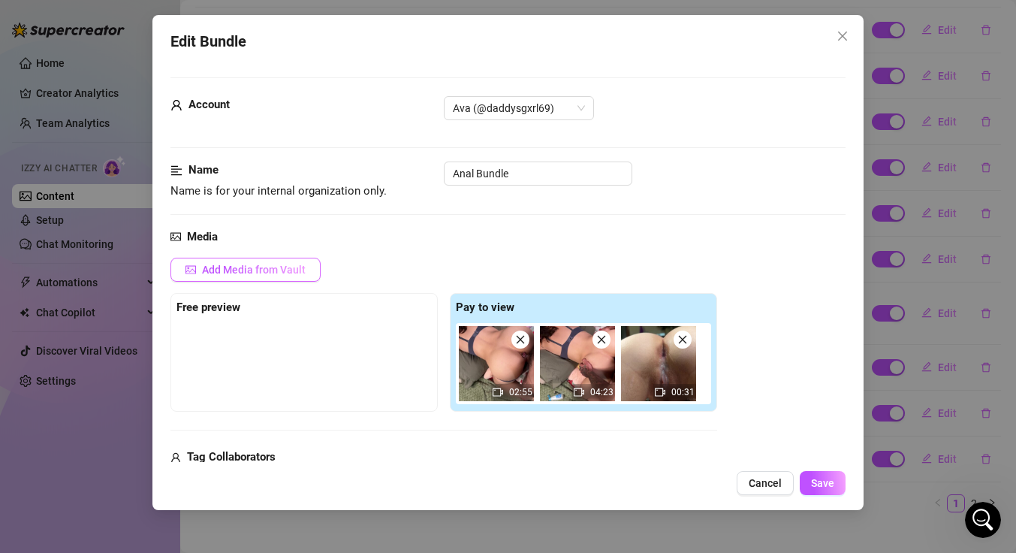
click at [250, 267] on span "Add Media from Vault" at bounding box center [254, 270] width 104 height 12
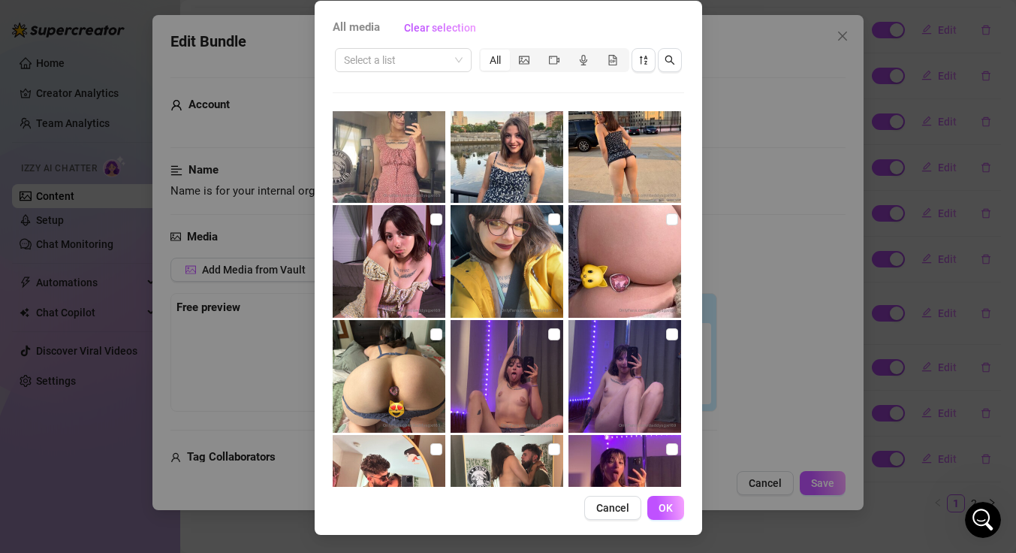
scroll to position [11875, 0]
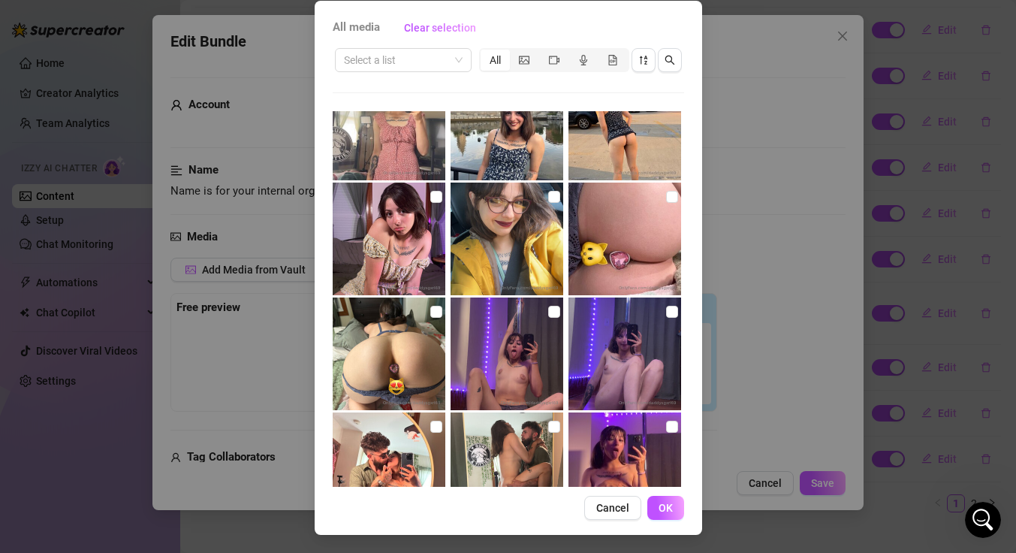
click at [595, 250] on img at bounding box center [624, 238] width 113 height 113
click at [666, 197] on input "checkbox" at bounding box center [672, 197] width 12 height 12
checkbox input "true"
click at [658, 505] on span "OK" at bounding box center [665, 508] width 14 height 12
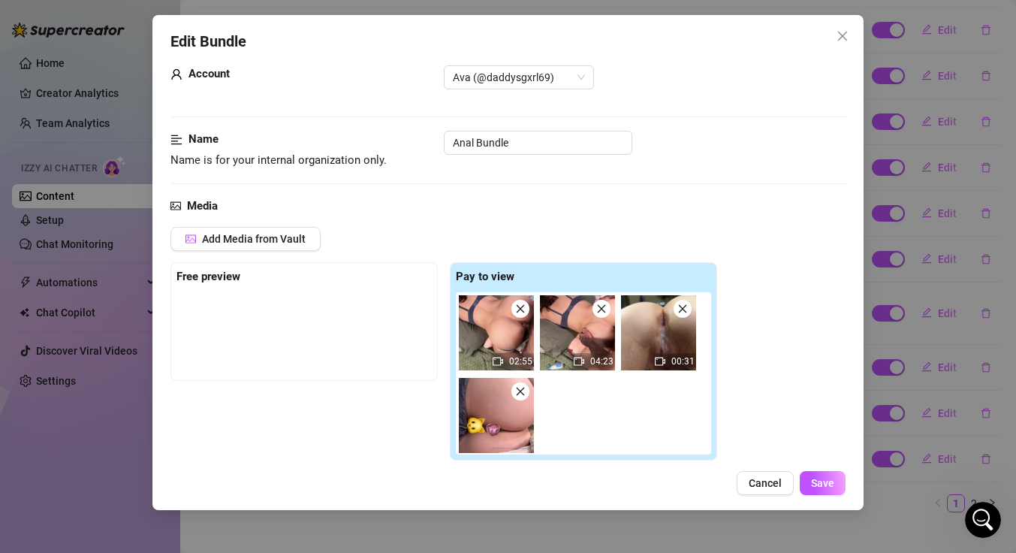
scroll to position [32, 0]
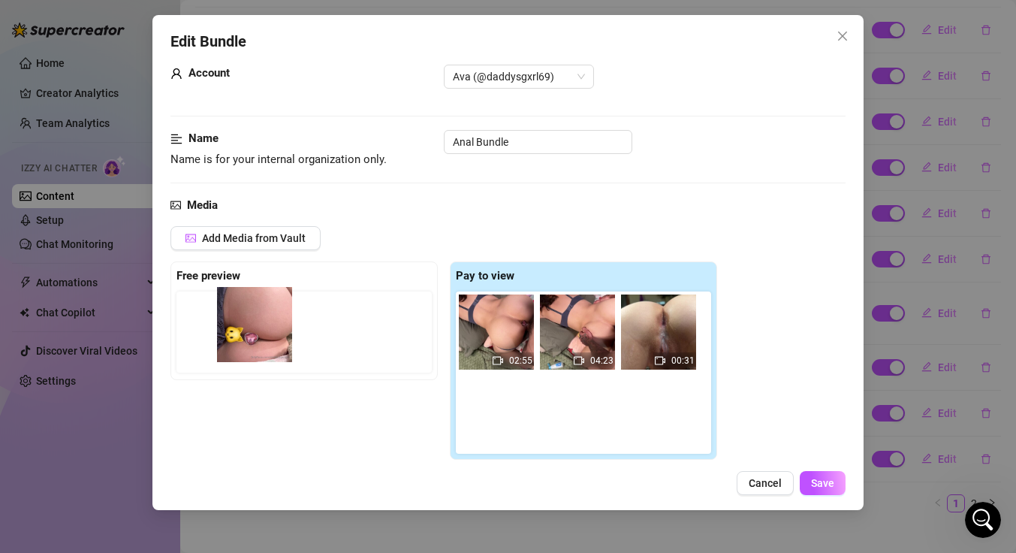
drag, startPoint x: 495, startPoint y: 413, endPoint x: 248, endPoint y: 321, distance: 262.7
click at [248, 322] on div "Free preview Pay to view 02:55 04:23 00:31" at bounding box center [443, 360] width 547 height 198
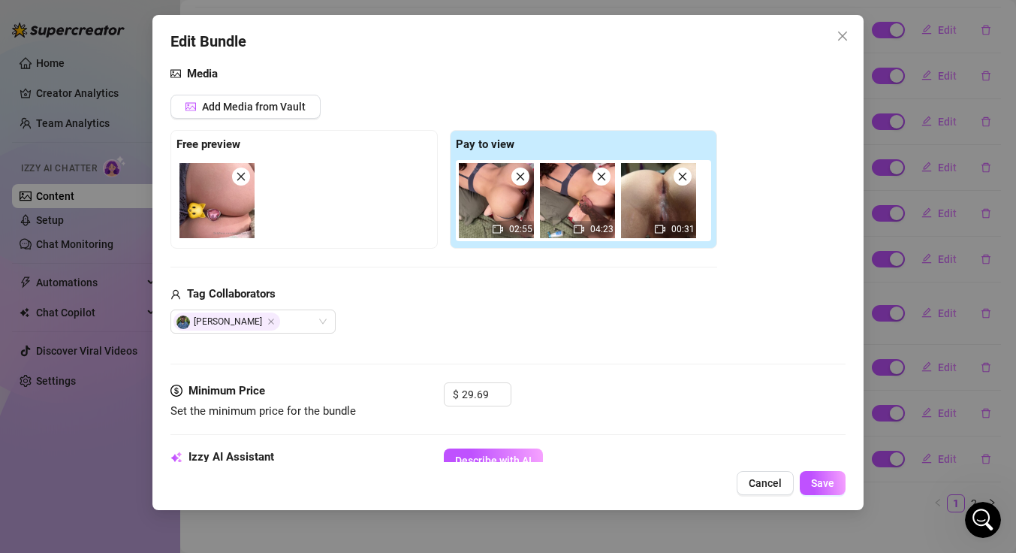
scroll to position [226, 0]
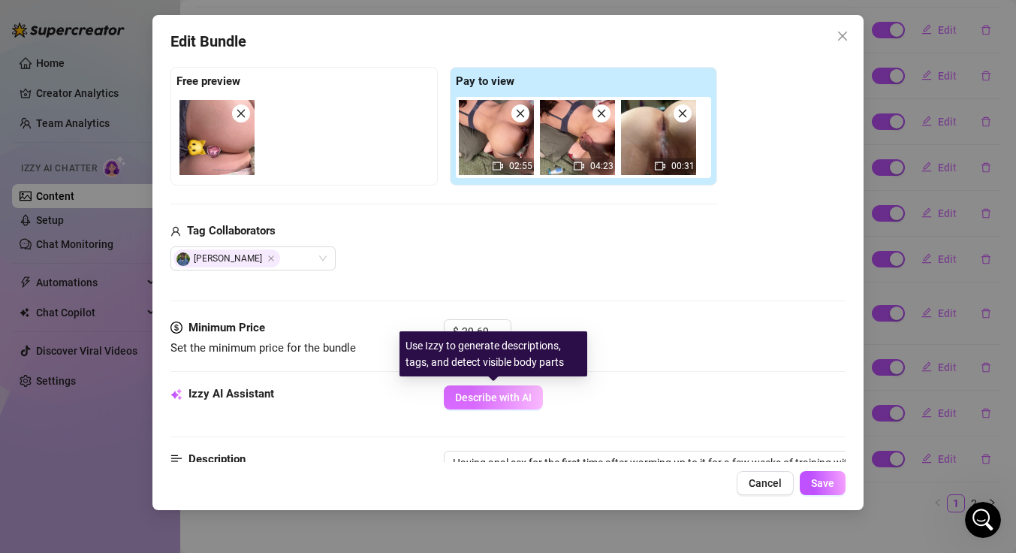
click at [478, 397] on span "Describe with AI" at bounding box center [493, 397] width 77 height 12
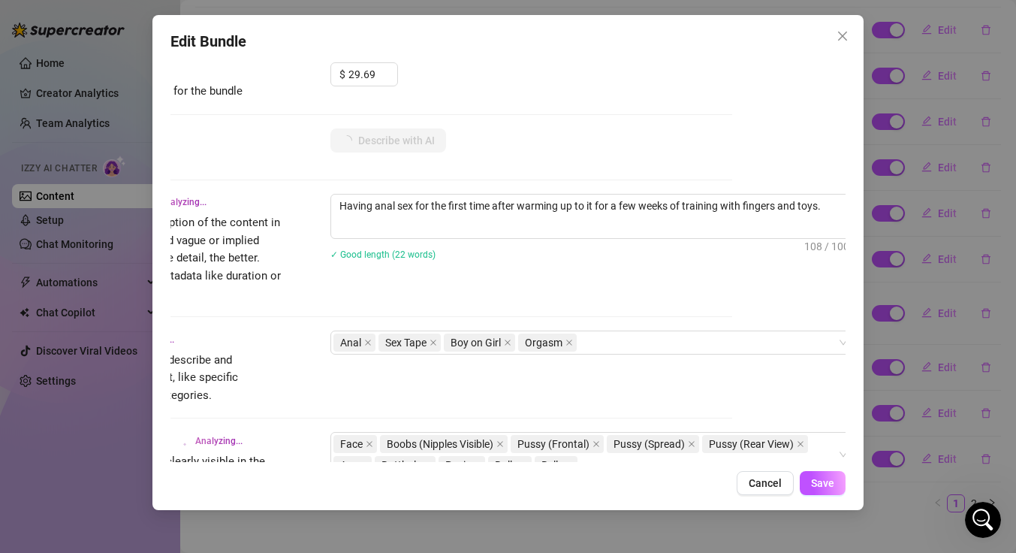
scroll to position [483, 135]
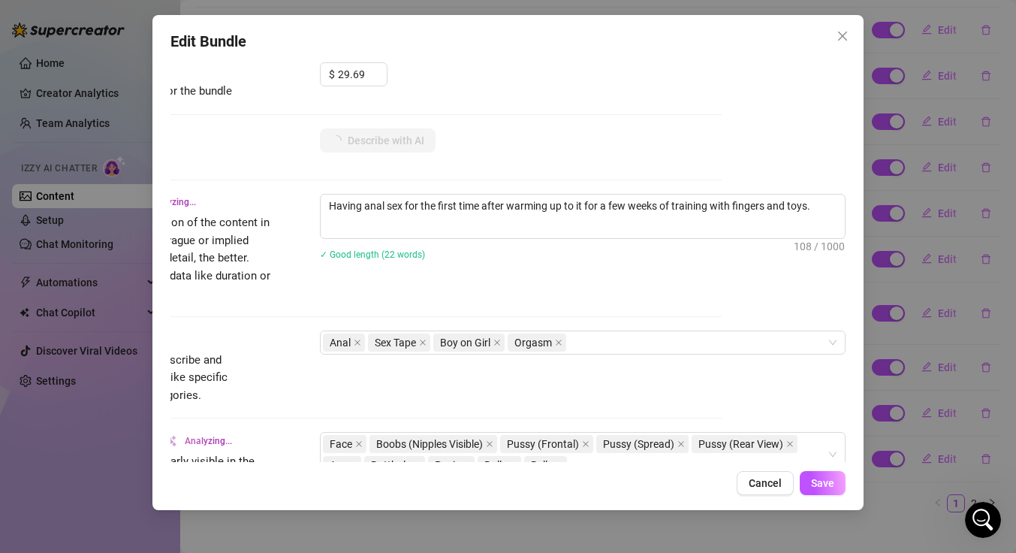
type textarea "Ava"
type textarea "Ava is"
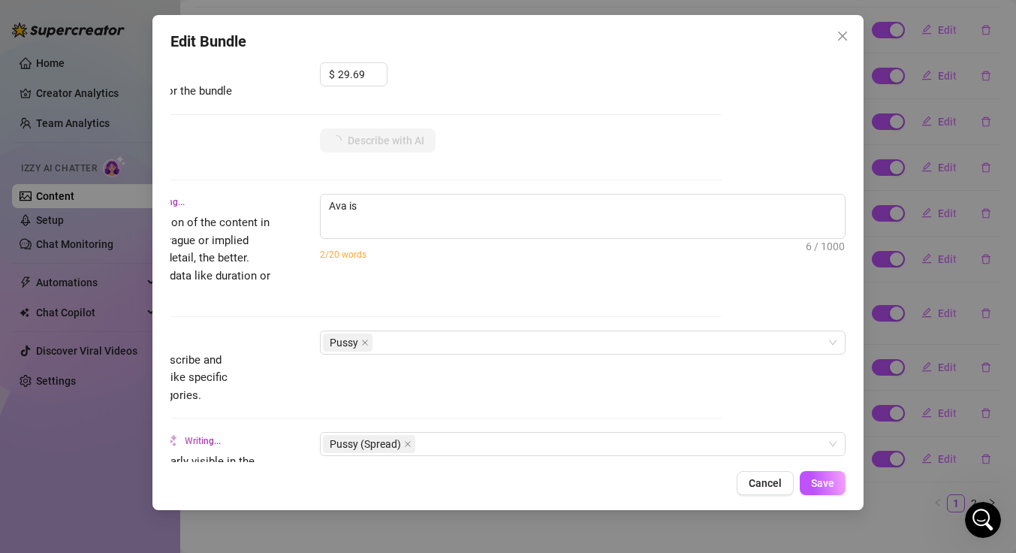
type textarea "Ava is bent"
type textarea "Ava is bent over"
type textarea "Ava is bent over and"
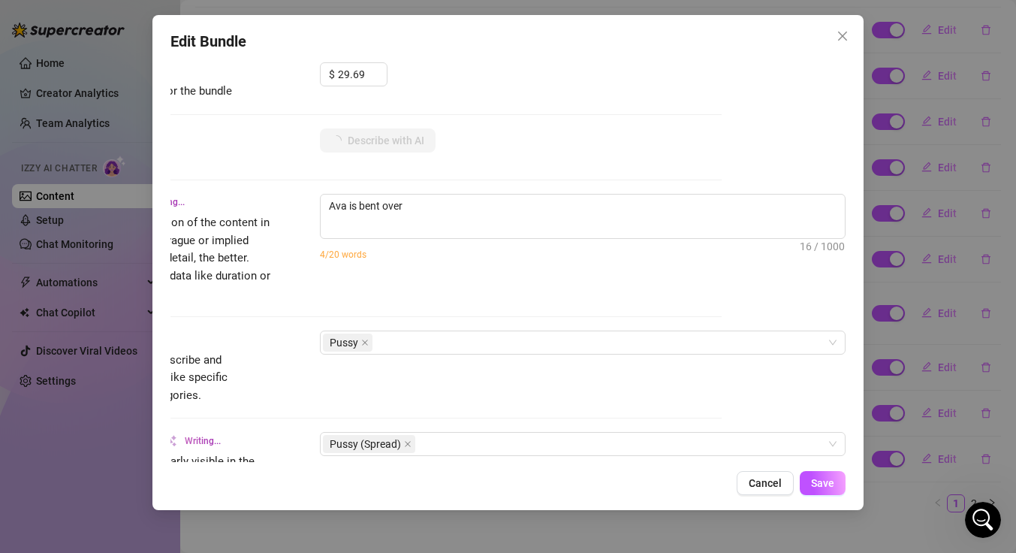
type textarea "Ava is bent over and"
type textarea "Ava is bent over and spread"
type textarea "Ava is bent over and spread wide,"
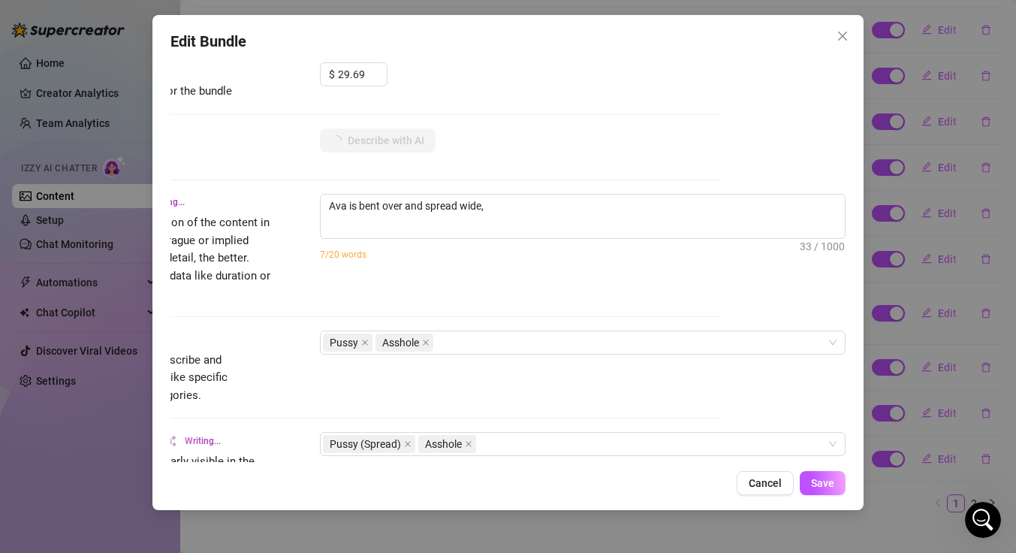
type textarea "Ava is bent over and spread wide, her"
type textarea "Ava is bent over and spread wide, her shaved"
type textarea "Ava is bent over and spread wide, her shaved pussy"
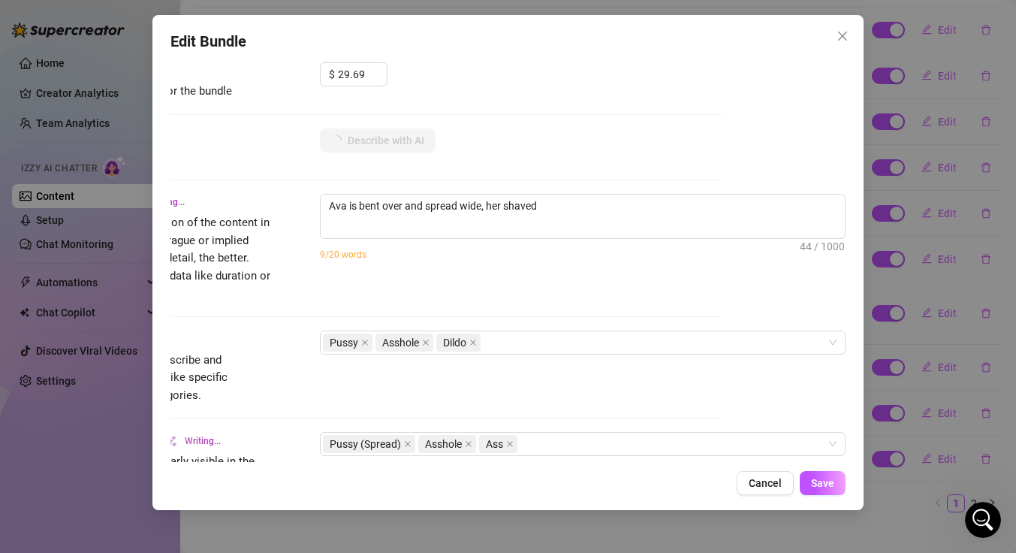
type textarea "Ava is bent over and spread wide, her shaved pussy"
type textarea "Ava is bent over and spread wide, her shaved pussy and"
type textarea "Ava is bent over and spread wide, her shaved pussy and tight"
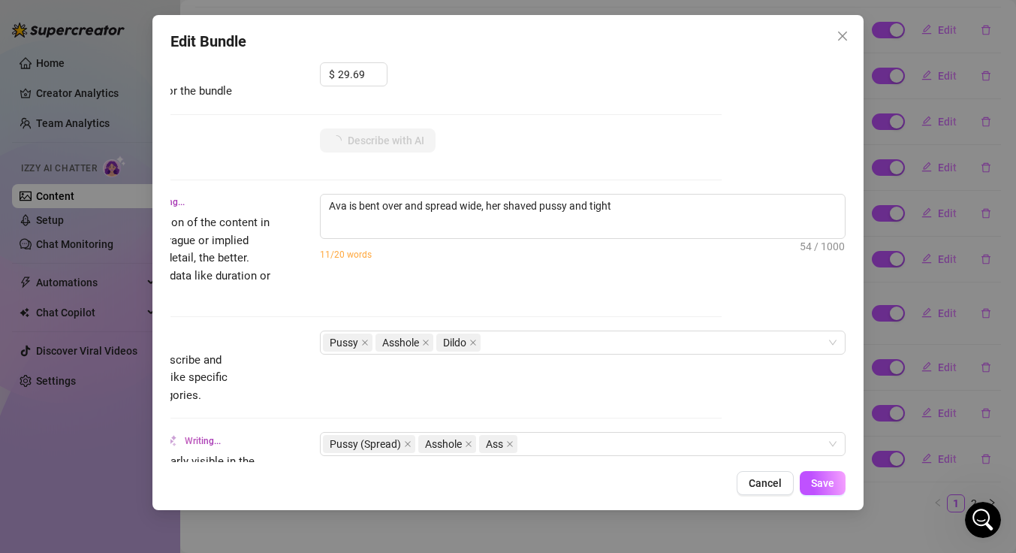
type textarea "Ava is bent over and spread wide, her shaved pussy and tight asshole"
type textarea "Ava is bent over and spread wide, her shaved pussy and tight asshole fully"
type textarea "Ava is bent over and spread wide, her shaved pussy and tight asshole fully expo…"
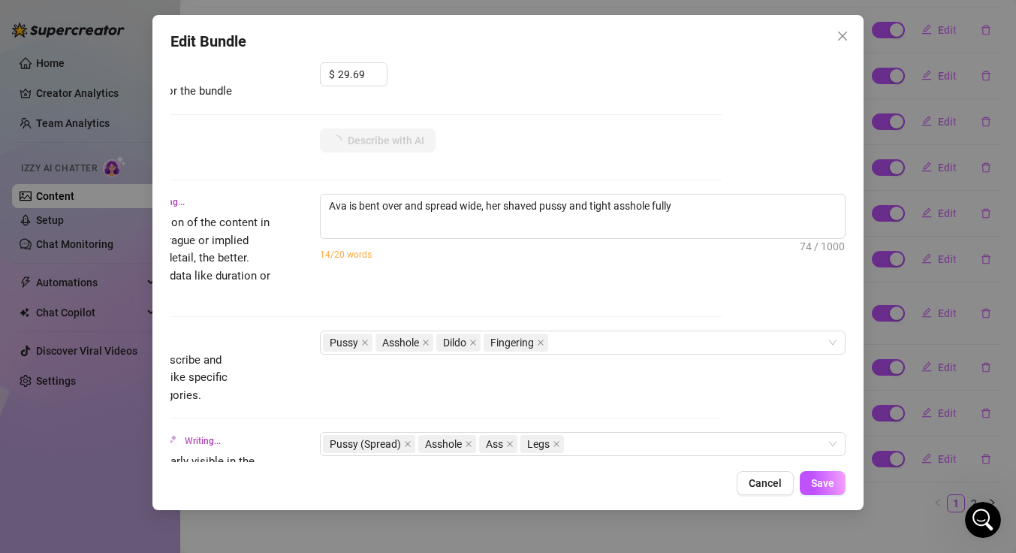
type textarea "Ava is bent over and spread wide, her shaved pussy and tight asshole fully expo…"
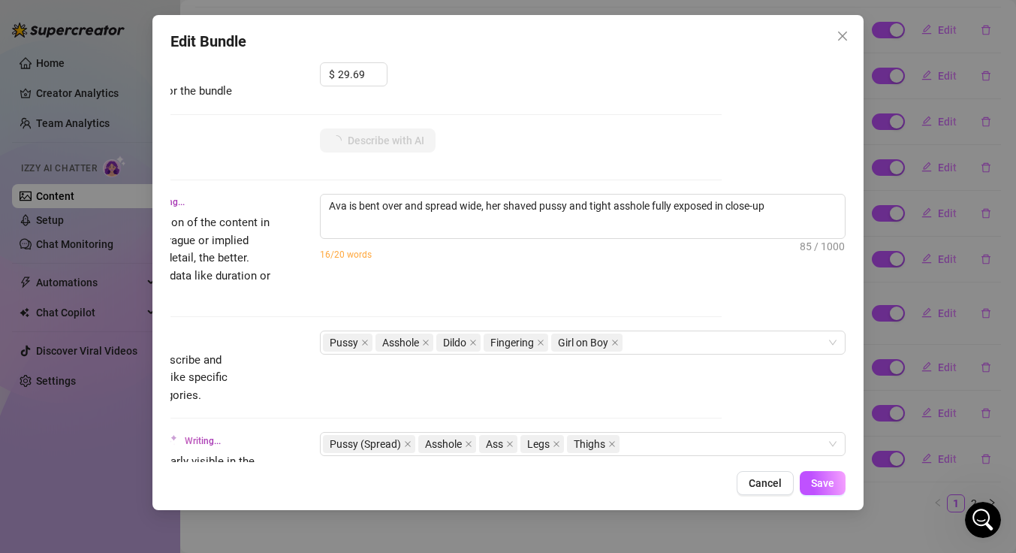
type textarea "Ava is bent over and spread wide, her shaved pussy and tight asshole fully expo…"
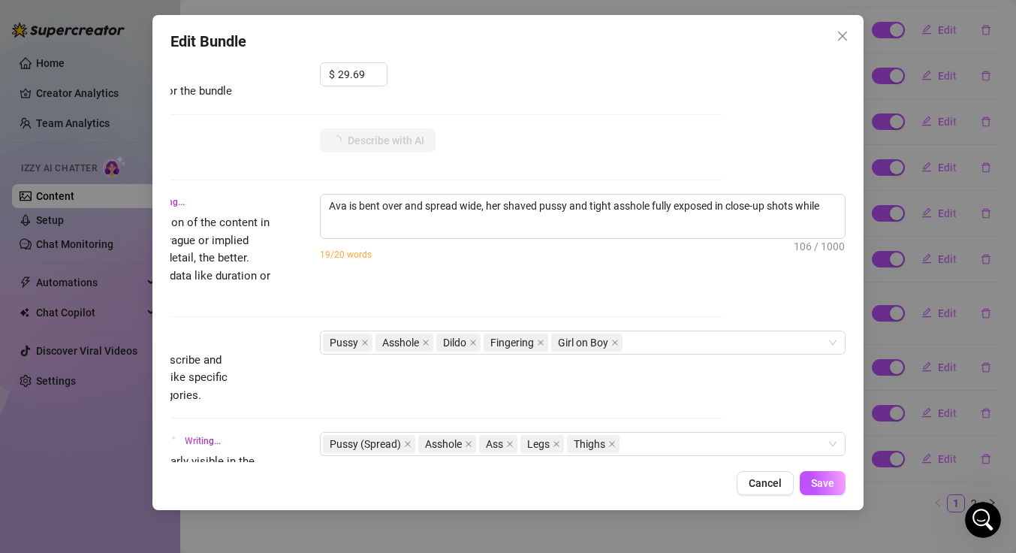
type textarea "Ava is bent over and spread wide, her shaved pussy and tight asshole fully expo…"
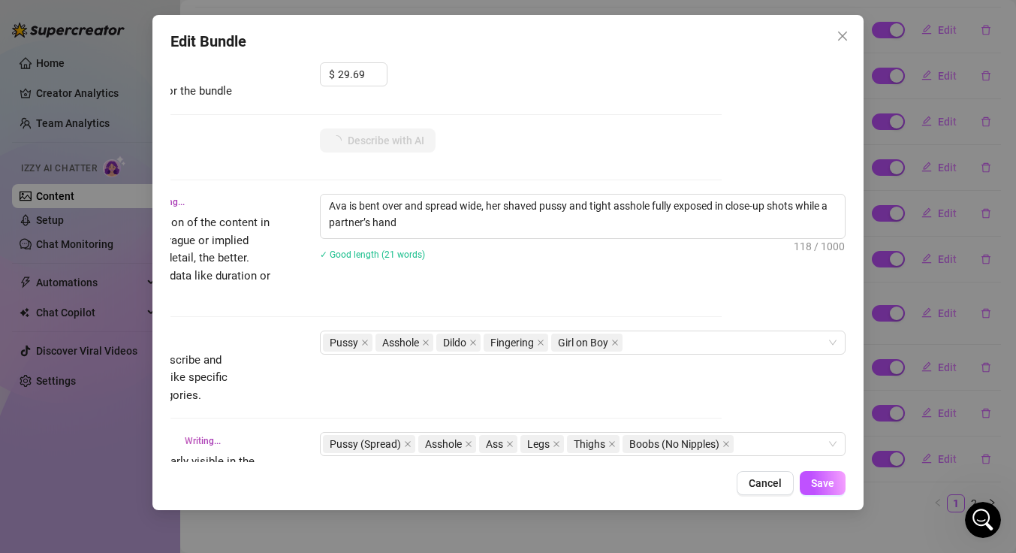
type textarea "Ava is bent over and spread wide, her shaved pussy and tight asshole fully expo…"
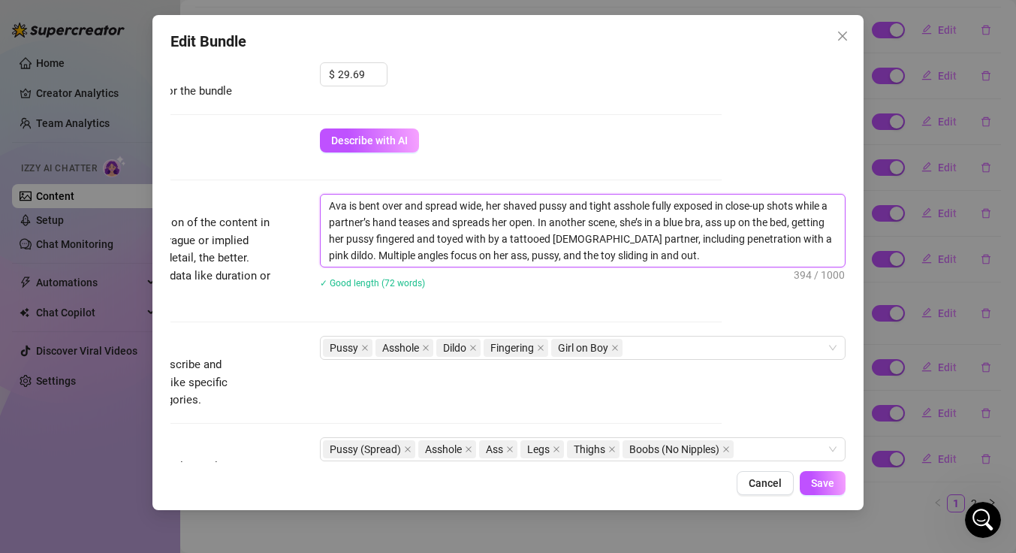
click at [622, 255] on textarea "Ava is bent over and spread wide, her shaved pussy and tight asshole fully expo…" at bounding box center [583, 230] width 524 height 72
click at [710, 301] on div "Ava is bent over and spread wide, her shaved pussy and tight asshole fully expo…" at bounding box center [583, 251] width 526 height 114
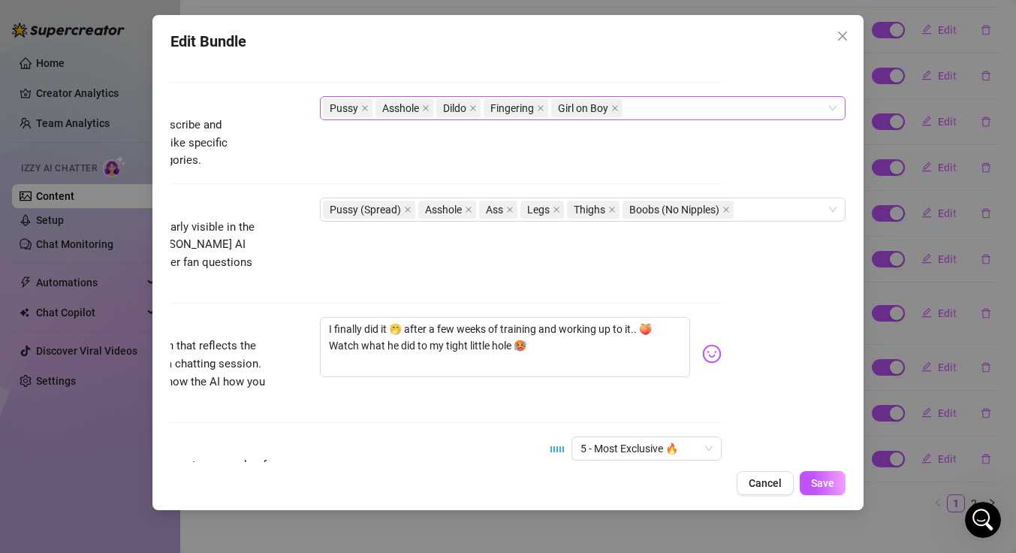
scroll to position [720, 135]
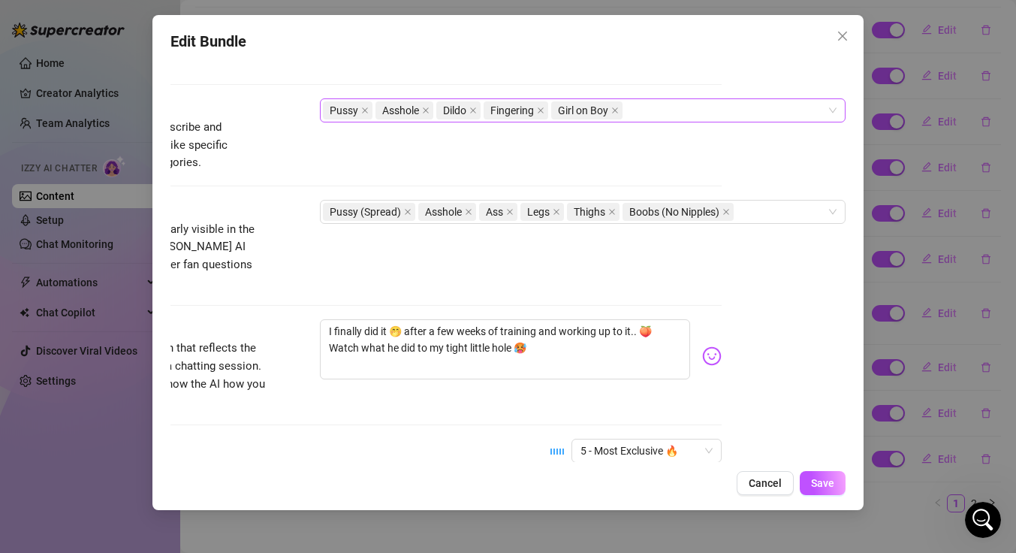
click at [658, 110] on div "Pussy Asshole Dildo Fingering Girl on Boy" at bounding box center [575, 110] width 504 height 21
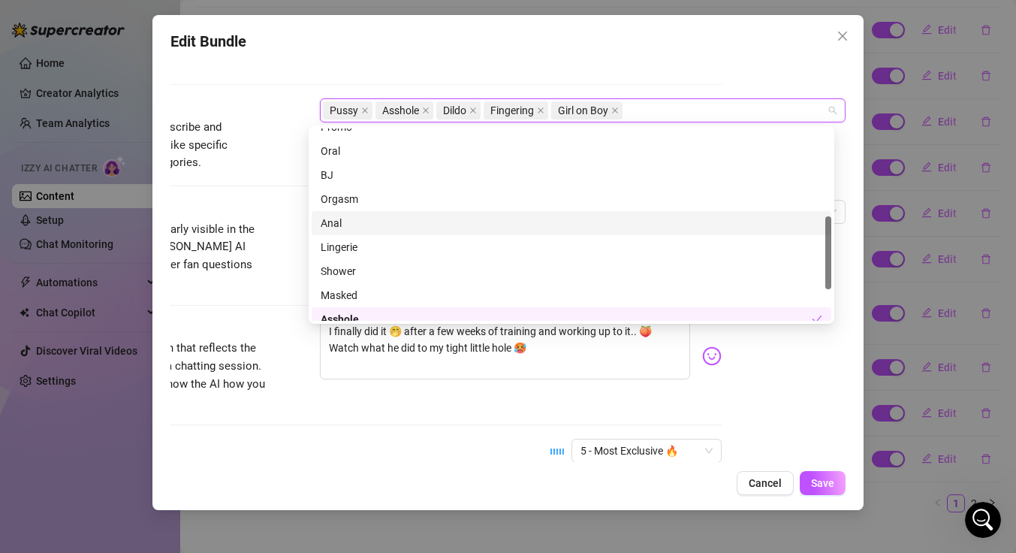
scroll to position [233, 0]
click at [411, 224] on div "Anal" at bounding box center [572, 220] width 502 height 17
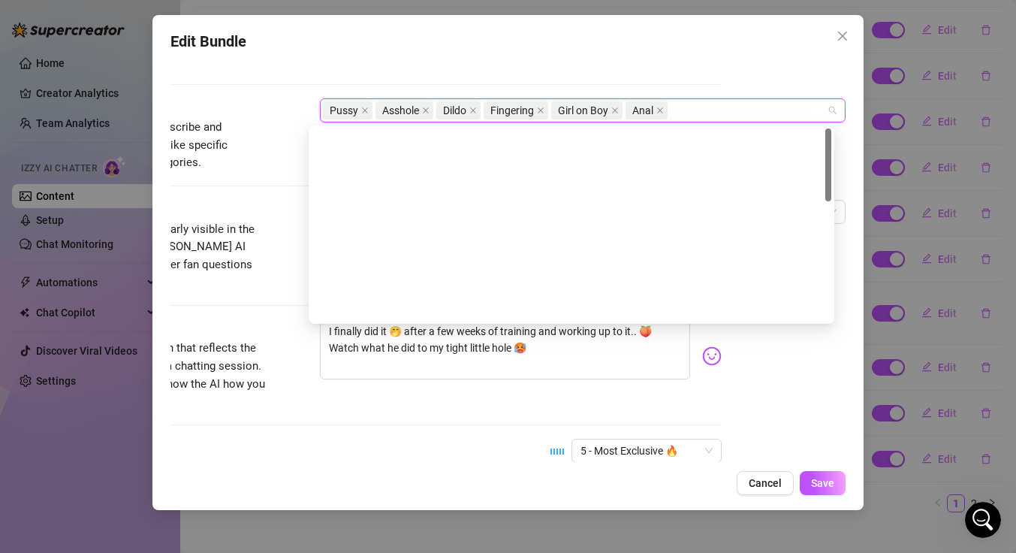
scroll to position [0, 0]
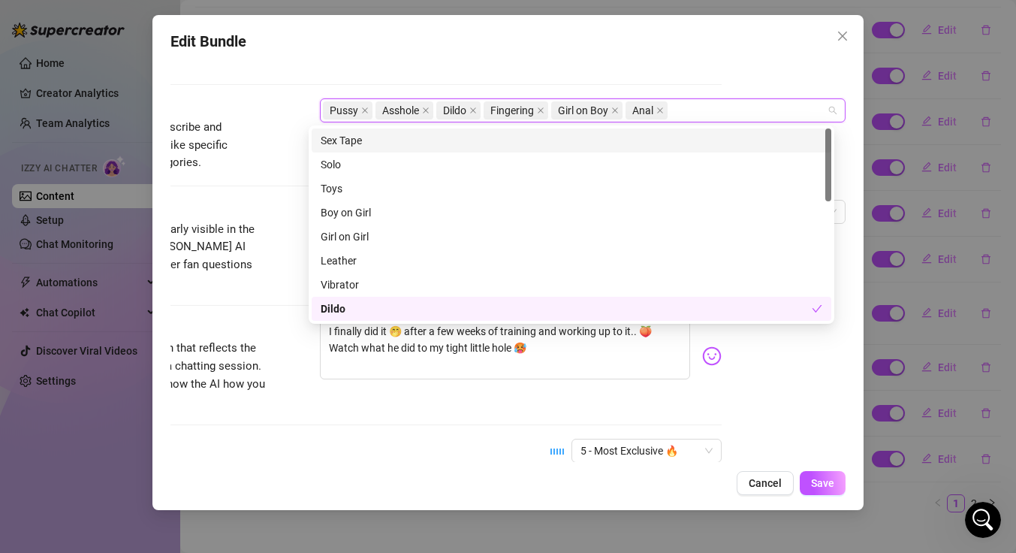
click at [370, 138] on div "Sex Tape" at bounding box center [572, 140] width 502 height 17
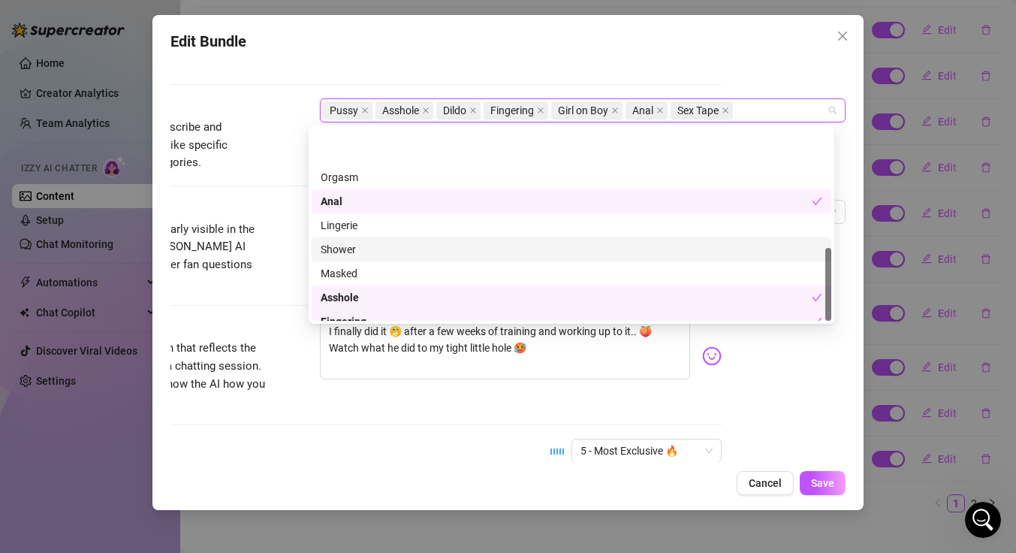
scroll to position [312, 0]
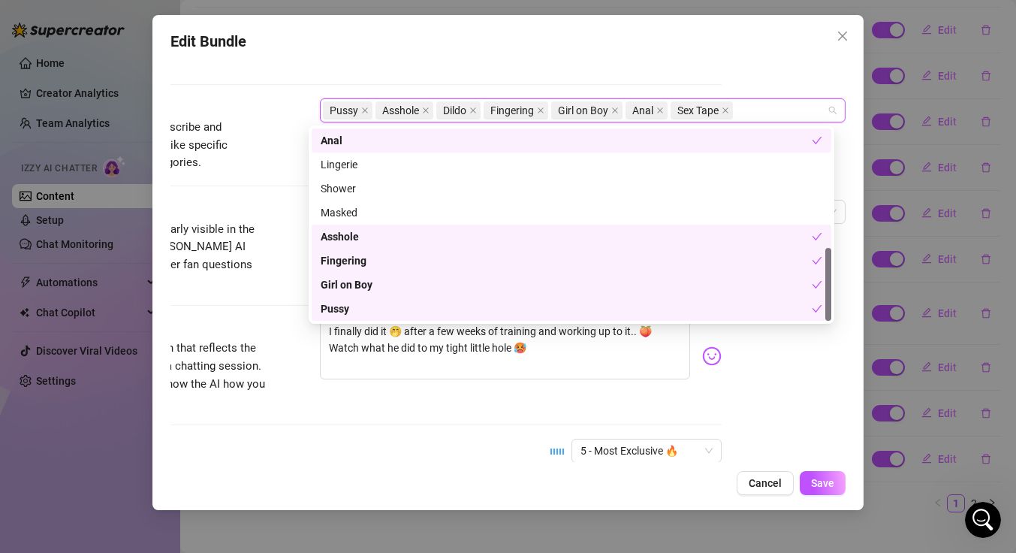
click at [742, 390] on div "Account Ava (@daddysgxrl69) Name Name is for your internal organization only. A…" at bounding box center [507, 260] width 675 height 402
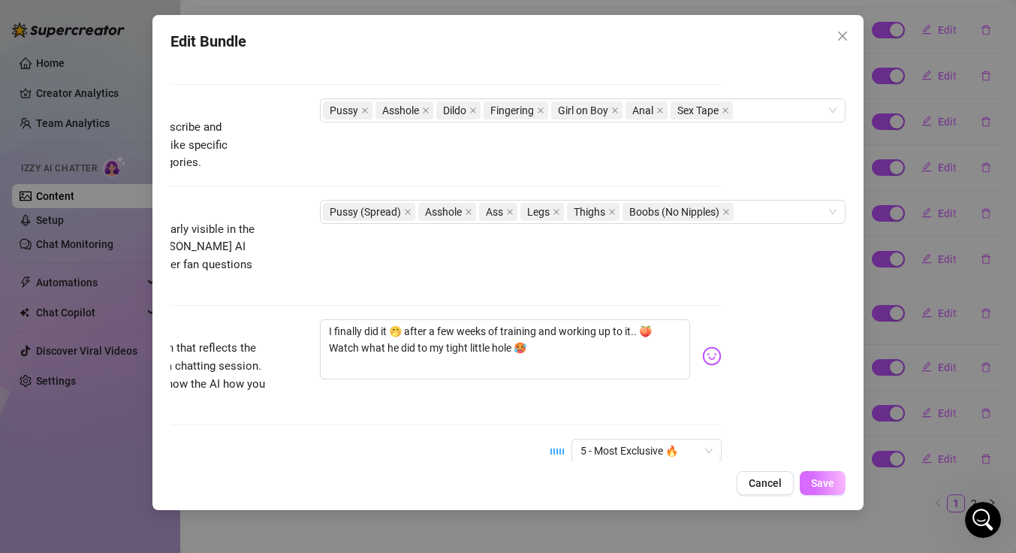
click at [824, 483] on span "Save" at bounding box center [822, 483] width 23 height 12
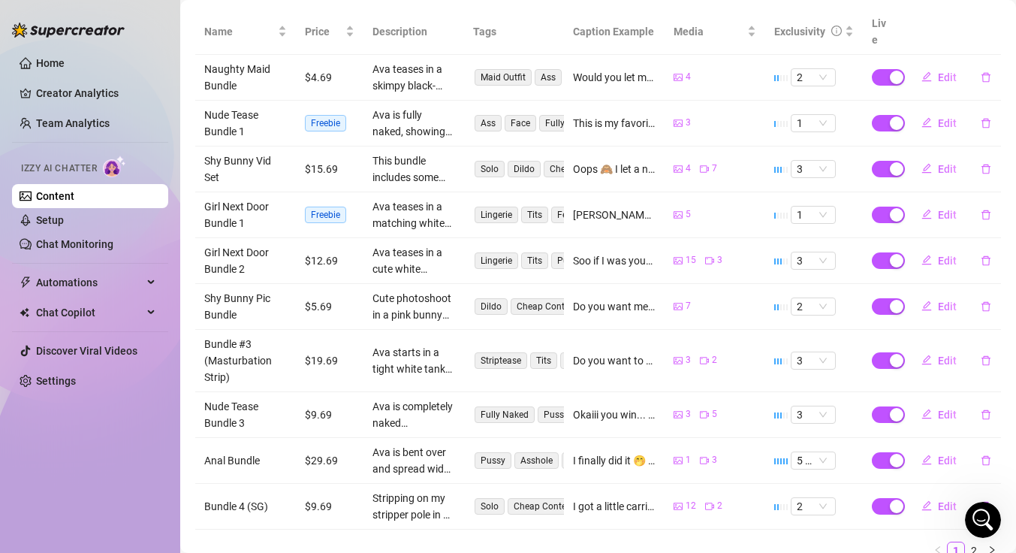
scroll to position [0, 0]
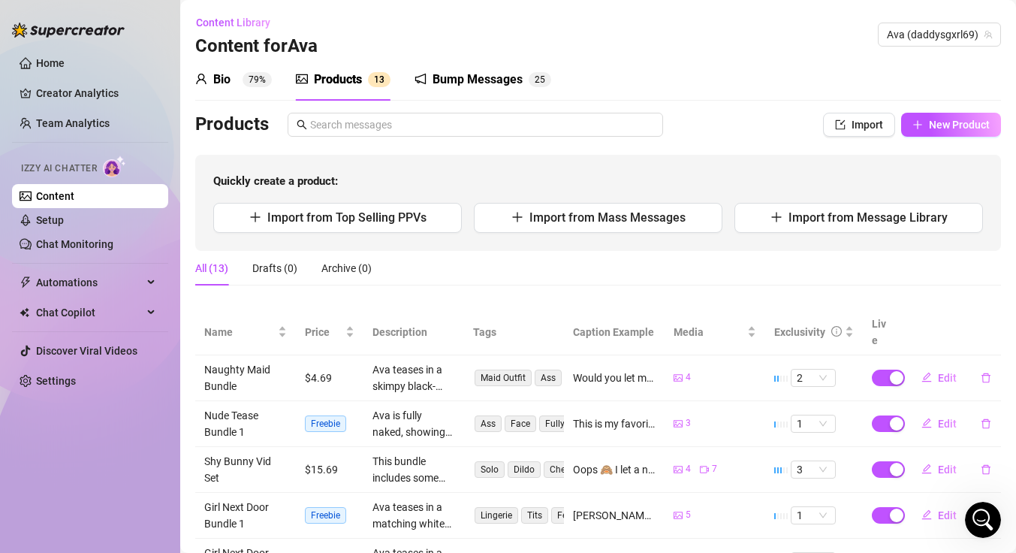
click at [235, 86] on div "Bio 79%" at bounding box center [233, 80] width 77 height 18
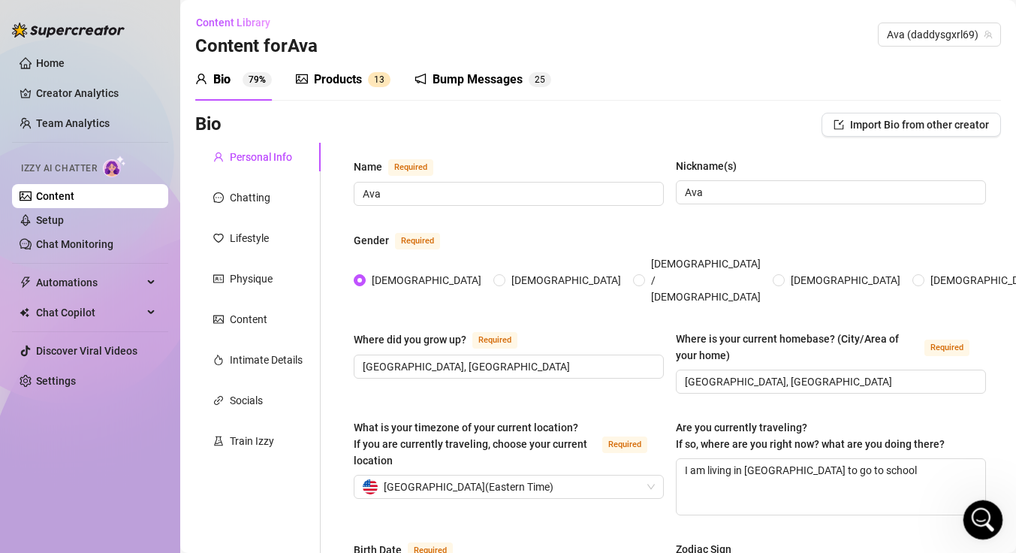
click at [972, 514] on icon "Open Intercom Messenger" at bounding box center [980, 517] width 25 height 25
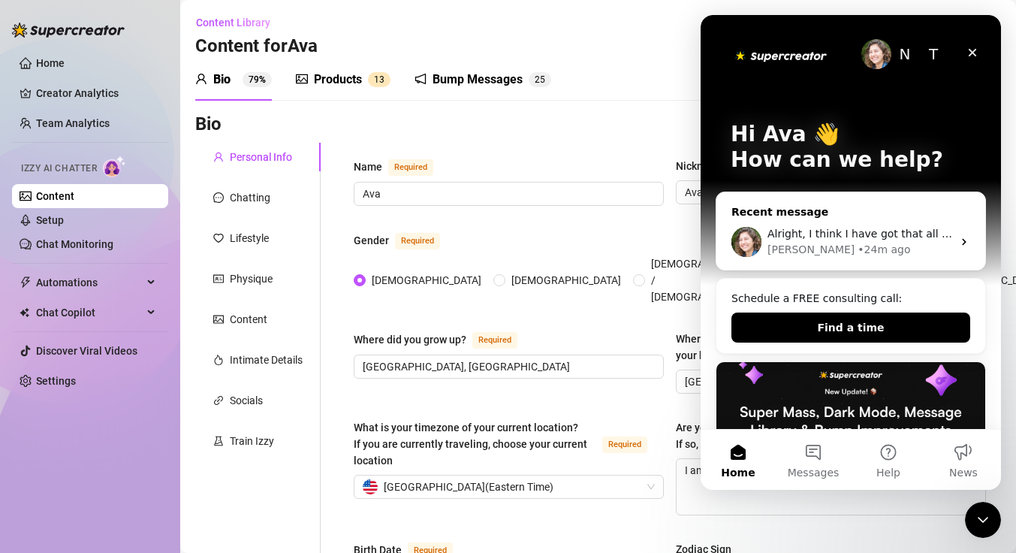
click at [862, 252] on div "[PERSON_NAME] • 24m ago" at bounding box center [859, 250] width 185 height 16
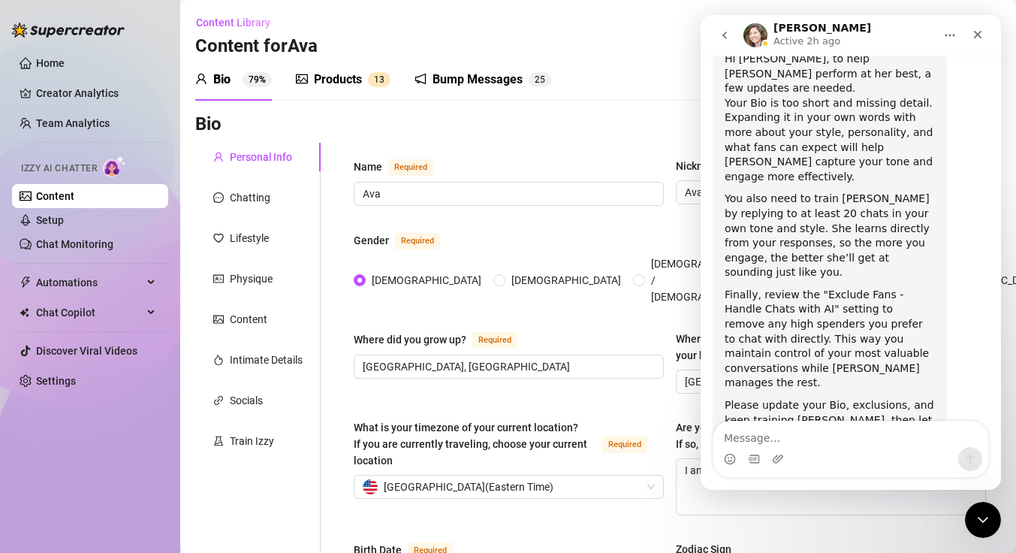
scroll to position [857, 0]
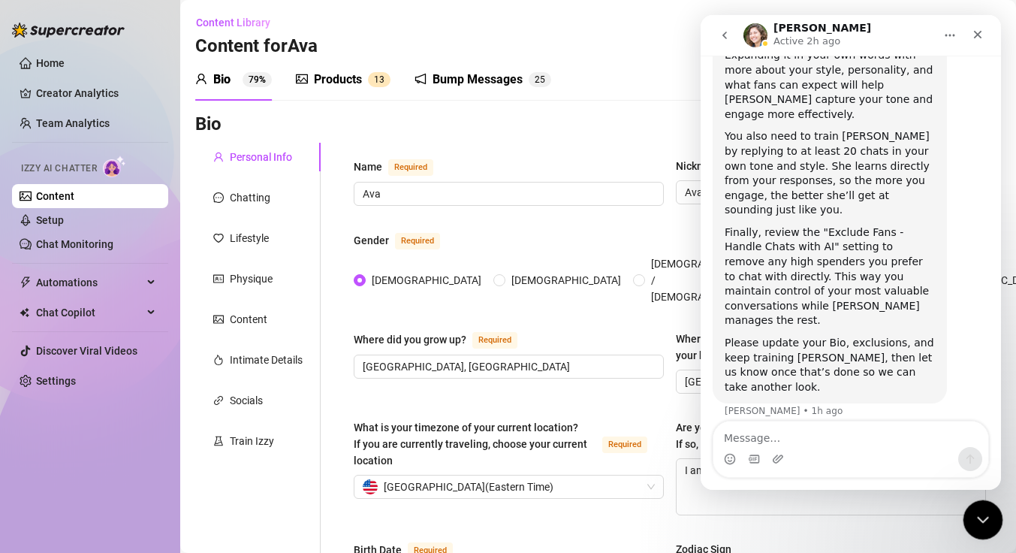
click at [981, 518] on icon "Close Intercom Messenger" at bounding box center [980, 517] width 11 height 6
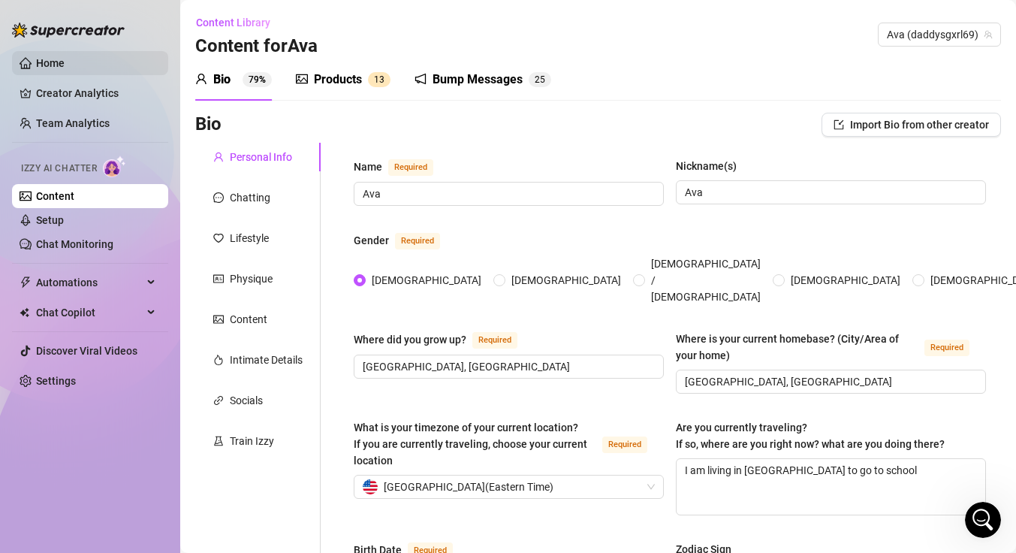
click at [54, 65] on link "Home" at bounding box center [50, 63] width 29 height 12
